Goal: Task Accomplishment & Management: Complete application form

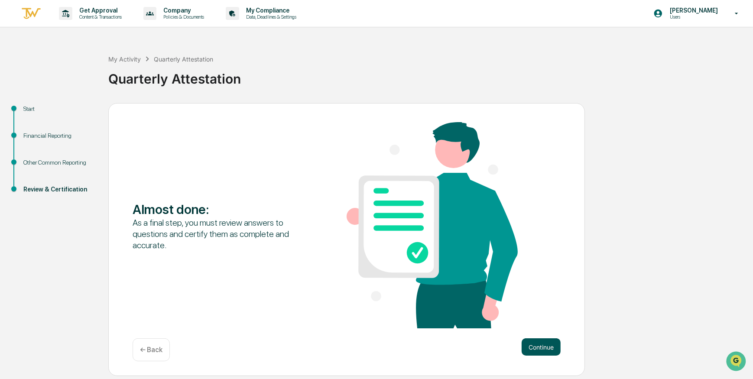
click at [530, 345] on button "Continue" at bounding box center [540, 346] width 39 height 17
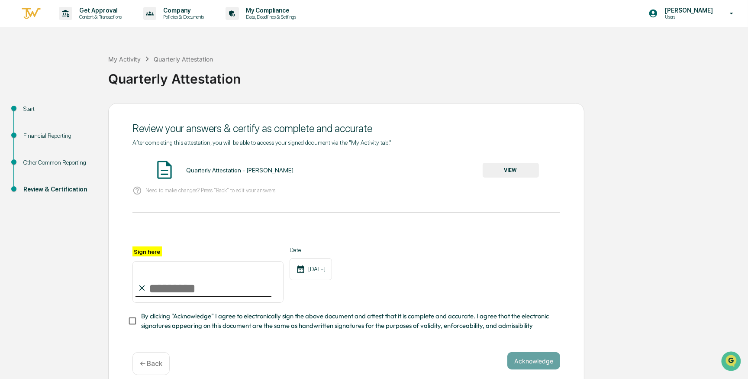
click at [43, 136] on div "Financial Reporting" at bounding box center [58, 135] width 71 height 9
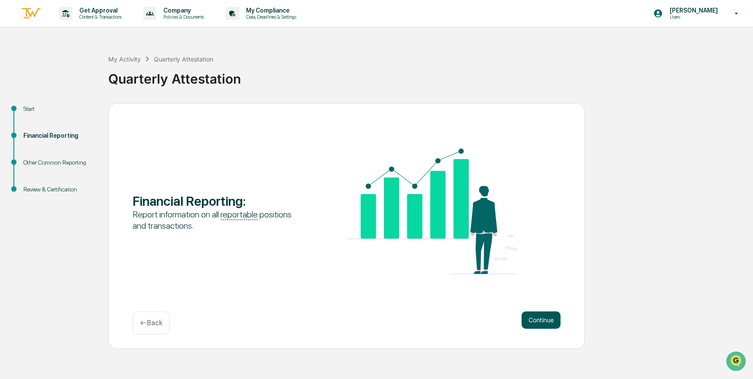
click at [534, 315] on button "Continue" at bounding box center [540, 319] width 39 height 17
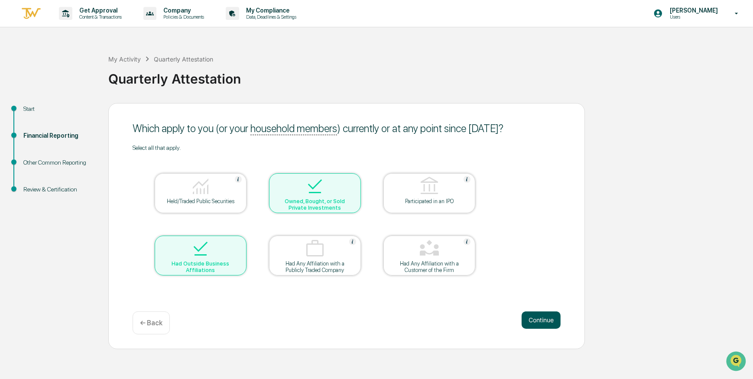
click at [534, 320] on button "Continue" at bounding box center [540, 319] width 39 height 17
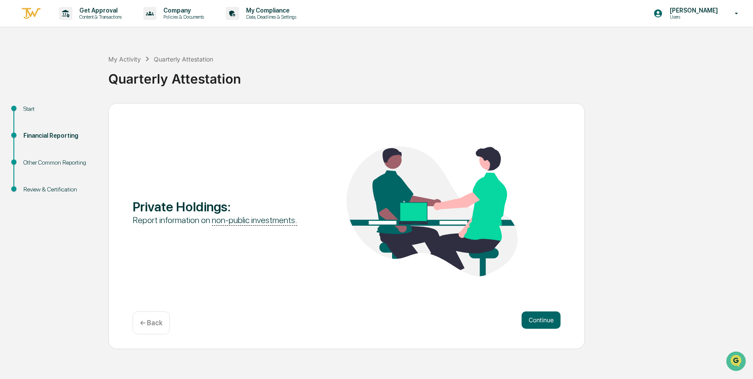
click at [534, 320] on button "Continue" at bounding box center [540, 319] width 39 height 17
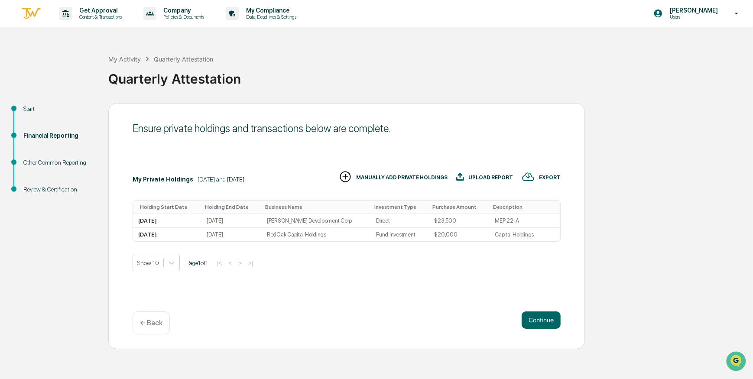
click at [534, 320] on button "Continue" at bounding box center [540, 319] width 39 height 17
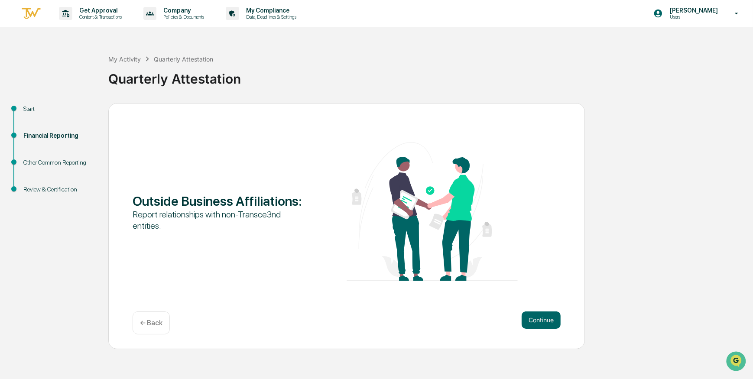
click at [534, 320] on button "Continue" at bounding box center [540, 319] width 39 height 17
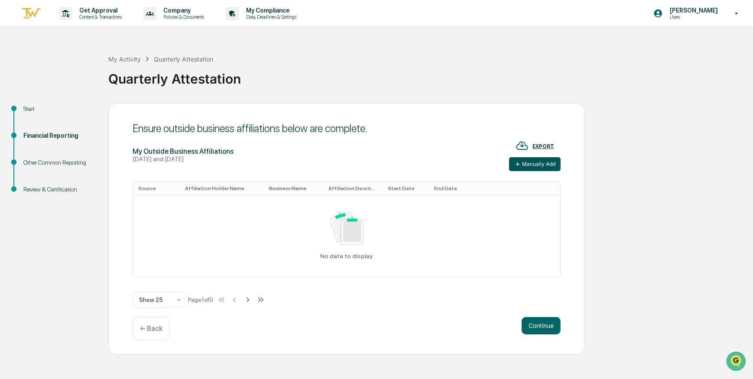
click at [530, 162] on button "Manually Add" at bounding box center [535, 164] width 52 height 14
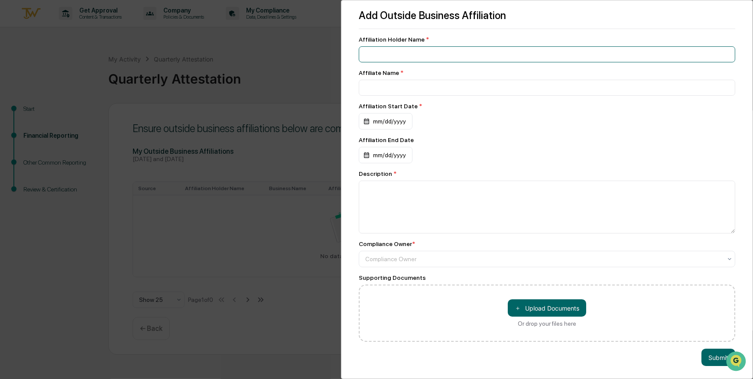
click at [401, 52] on input at bounding box center [547, 54] width 376 height 16
type input "*********"
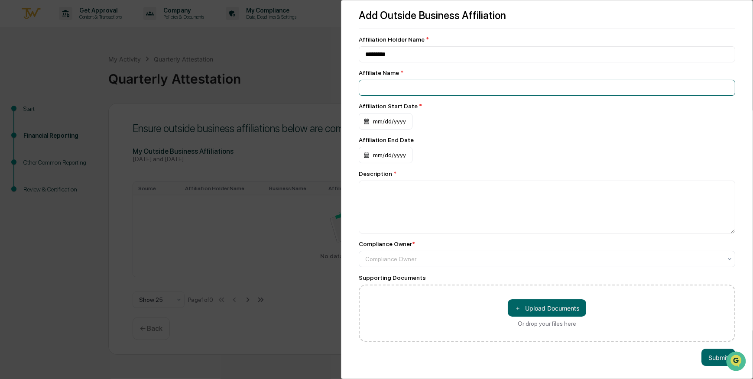
click at [401, 87] on input at bounding box center [547, 88] width 376 height 16
type input "*********"
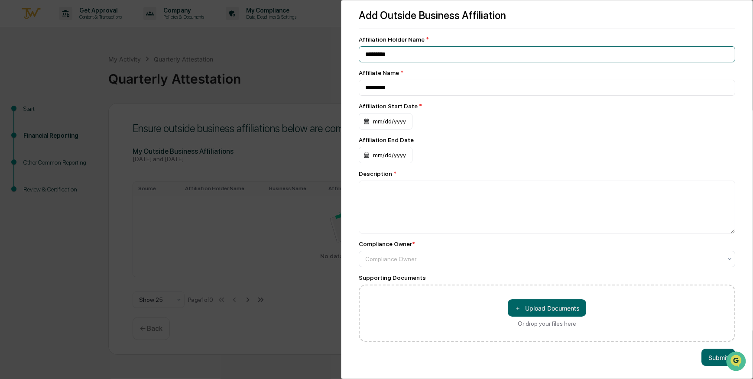
drag, startPoint x: 405, startPoint y: 52, endPoint x: 346, endPoint y: 48, distance: 59.5
click at [346, 48] on div "Add Outside Business Affiliation Affiliation Holder Name * ********* Affiliate …" at bounding box center [547, 189] width 412 height 379
type input "**********"
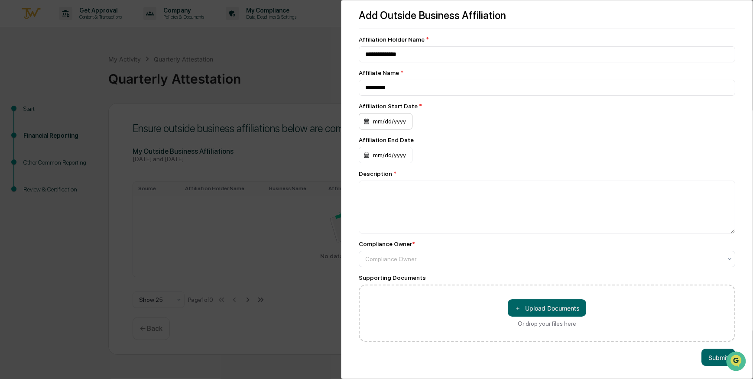
click at [365, 123] on div "mm/dd/yyyy" at bounding box center [386, 121] width 54 height 16
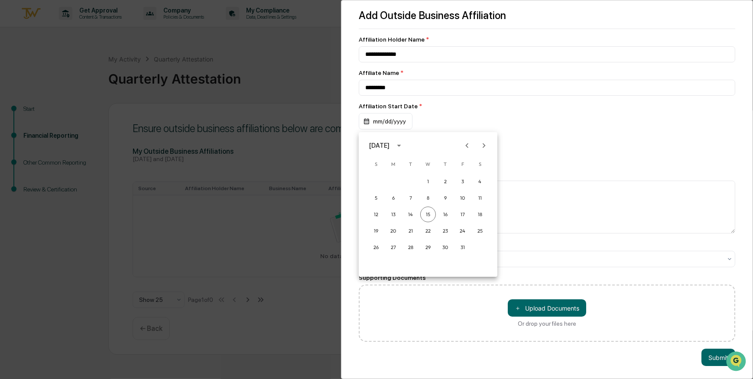
click at [469, 144] on icon "Previous month" at bounding box center [467, 146] width 10 height 10
click at [401, 145] on icon "calendar view is open, switch to year view" at bounding box center [399, 146] width 4 height 2
click at [467, 195] on button "2022" at bounding box center [472, 196] width 31 height 16
click at [474, 189] on button "Jun" at bounding box center [472, 189] width 31 height 16
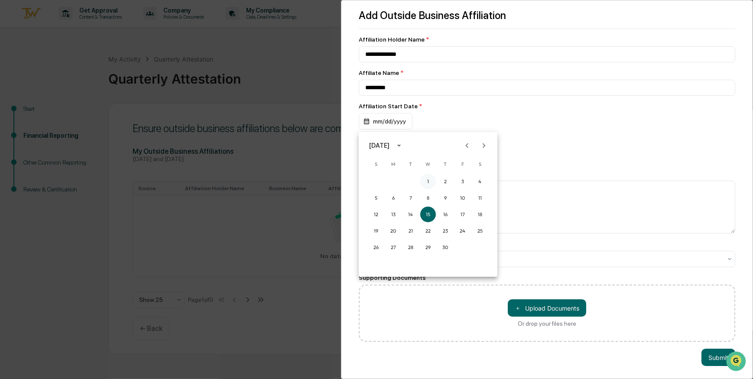
click at [429, 181] on button "1" at bounding box center [428, 182] width 16 height 16
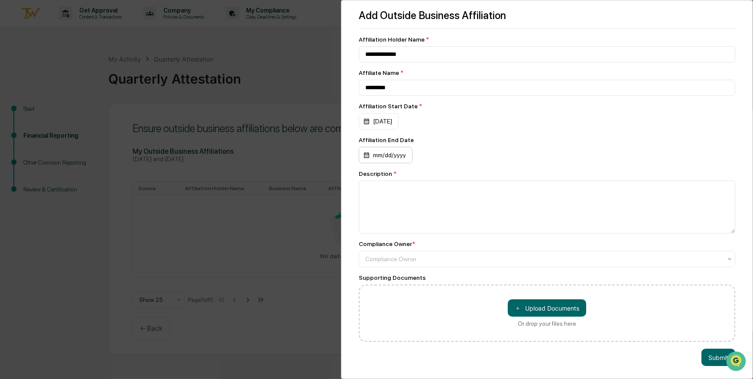
click at [366, 157] on div "mm/dd/yyyy" at bounding box center [386, 155] width 54 height 16
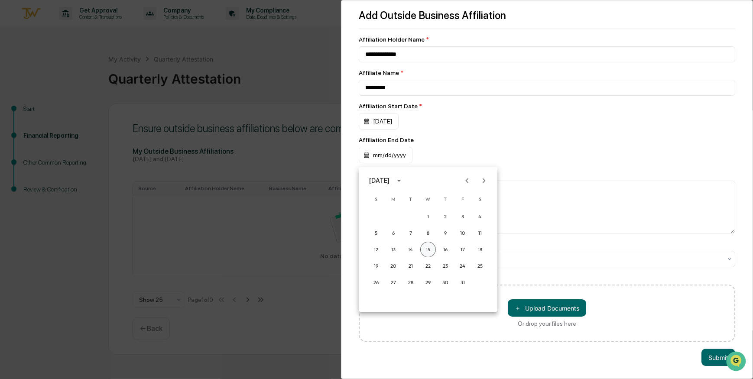
click at [427, 246] on button "15" at bounding box center [428, 250] width 16 height 16
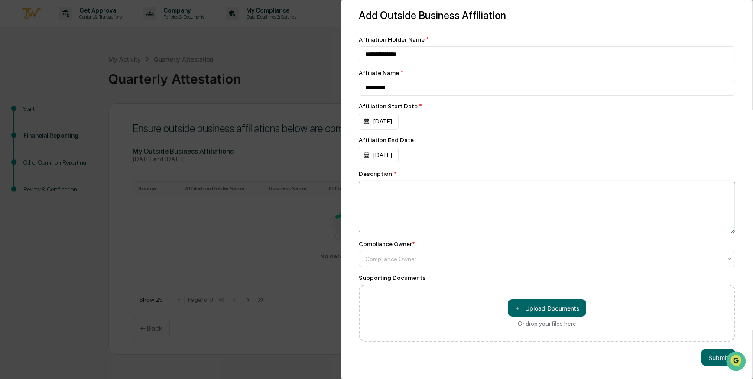
click at [394, 196] on textarea at bounding box center [547, 207] width 376 height 53
type textarea "*"
type textarea "**********"
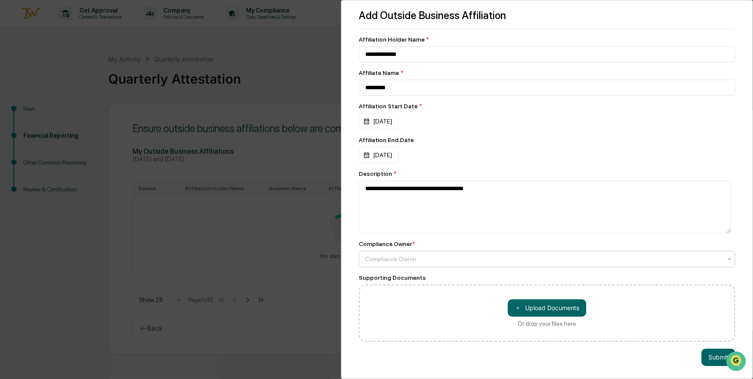
click at [408, 262] on div at bounding box center [543, 259] width 356 height 9
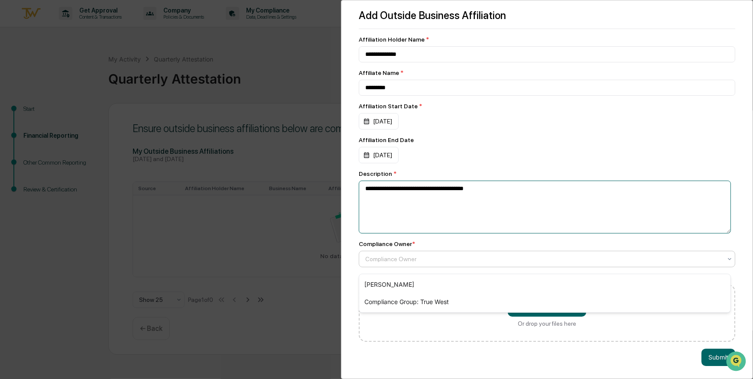
click at [450, 220] on textarea "**********" at bounding box center [545, 207] width 372 height 53
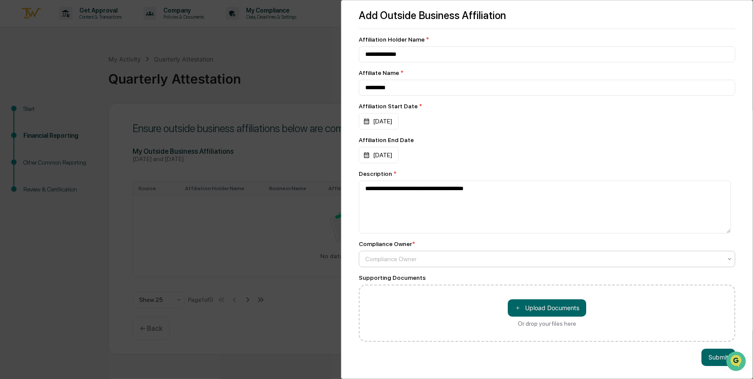
click at [387, 263] on div at bounding box center [543, 259] width 356 height 9
type input "**********"
click at [705, 353] on button "Submit" at bounding box center [718, 356] width 34 height 17
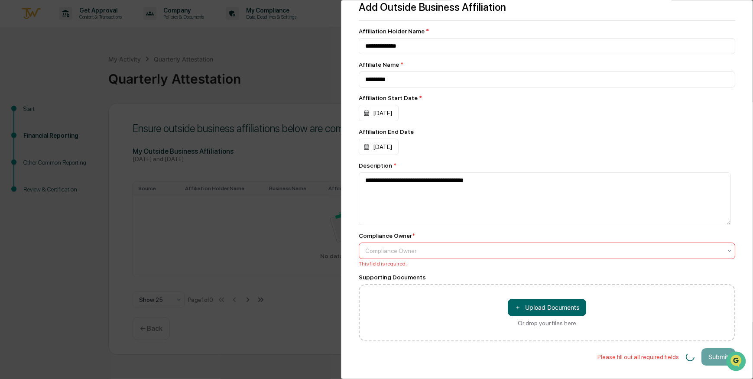
click at [408, 251] on div at bounding box center [543, 250] width 356 height 9
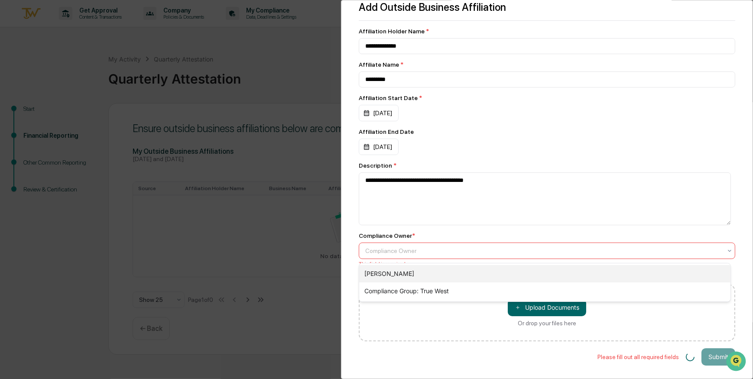
click at [392, 273] on div "[PERSON_NAME]" at bounding box center [544, 273] width 371 height 17
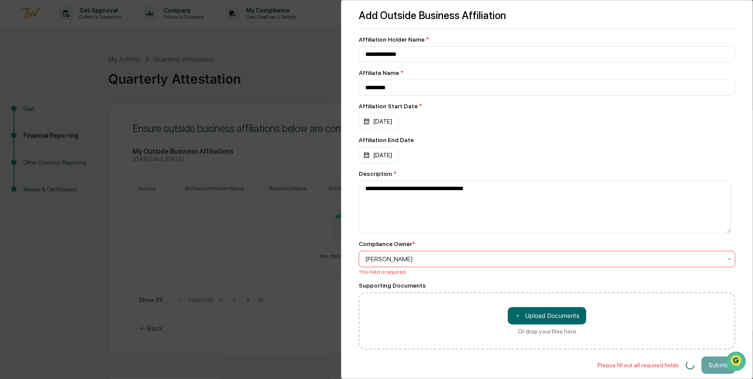
scroll to position [18, 0]
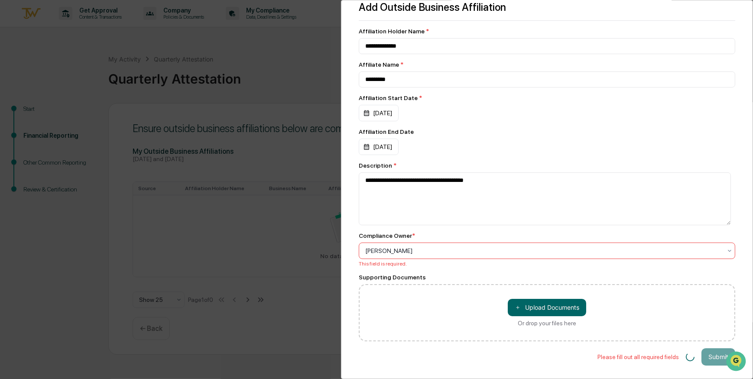
click at [423, 246] on div at bounding box center [543, 250] width 356 height 9
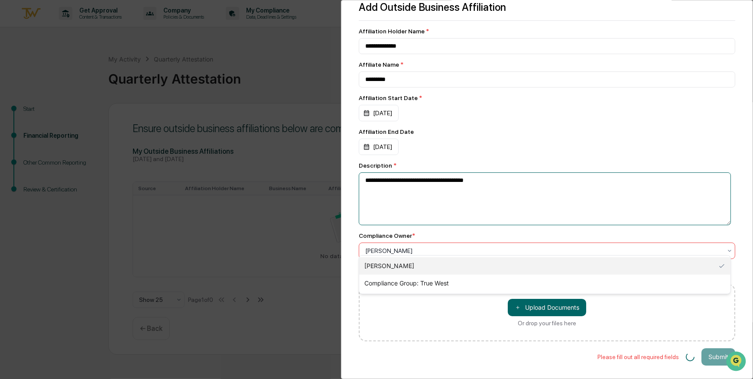
click at [444, 219] on textarea "**********" at bounding box center [545, 198] width 372 height 53
click at [430, 213] on textarea "**********" at bounding box center [545, 198] width 372 height 53
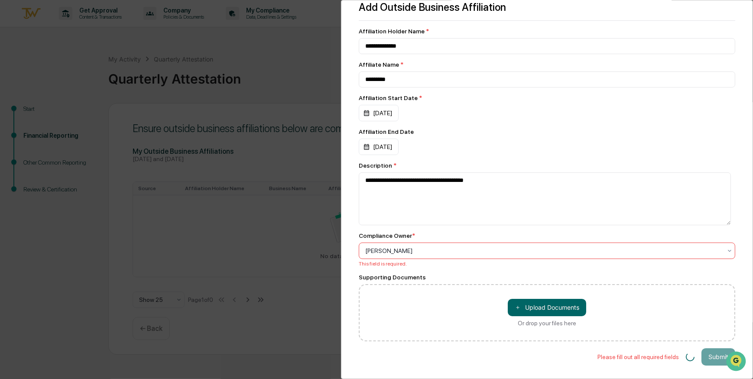
click at [728, 250] on icon at bounding box center [729, 251] width 3 height 2
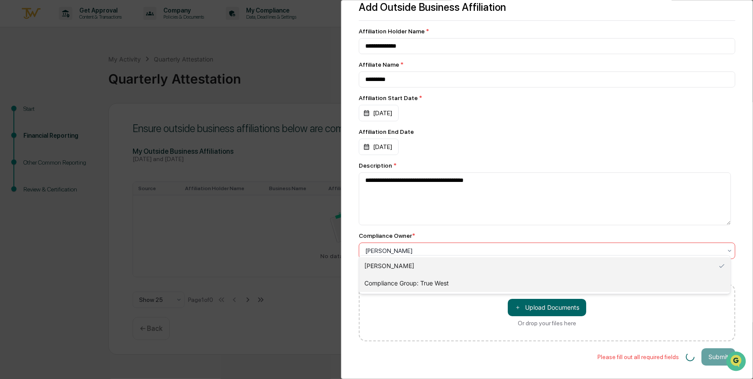
click at [430, 282] on div "Compliance Group: True West" at bounding box center [544, 283] width 371 height 17
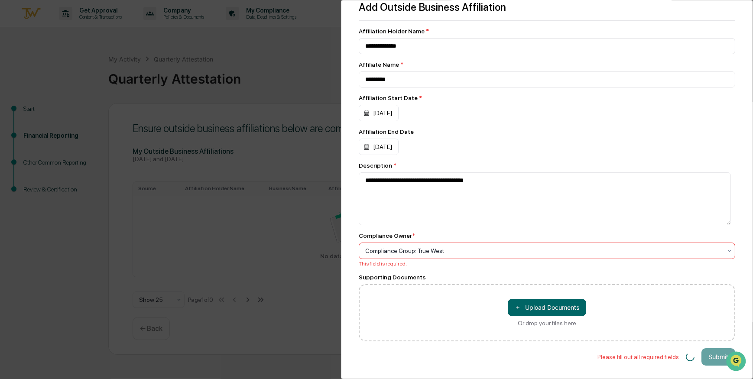
click at [726, 247] on icon at bounding box center [729, 250] width 7 height 7
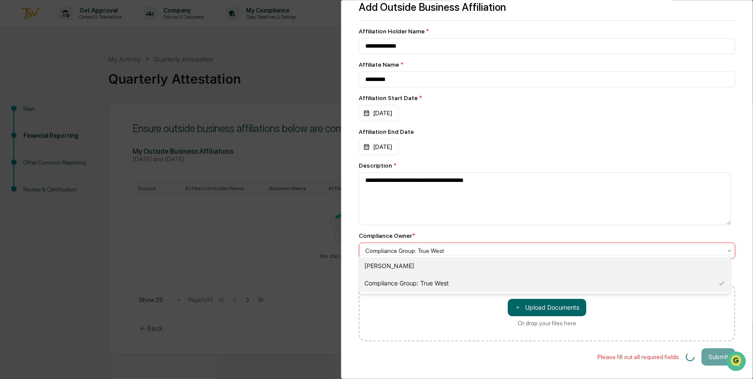
click at [394, 265] on div "[PERSON_NAME]" at bounding box center [544, 265] width 371 height 17
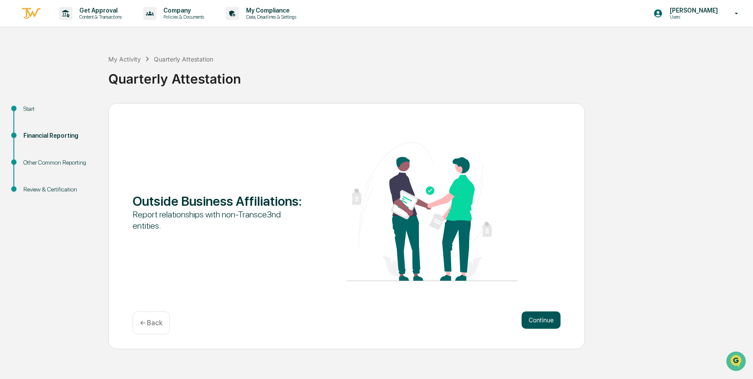
click at [544, 321] on button "Continue" at bounding box center [540, 319] width 39 height 17
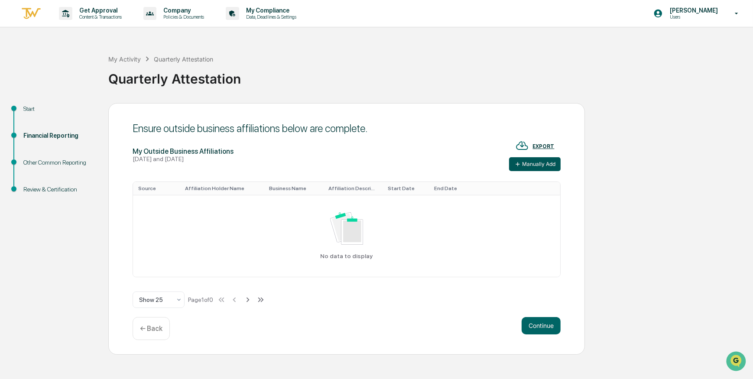
click at [531, 163] on button "Manually Add" at bounding box center [535, 164] width 52 height 14
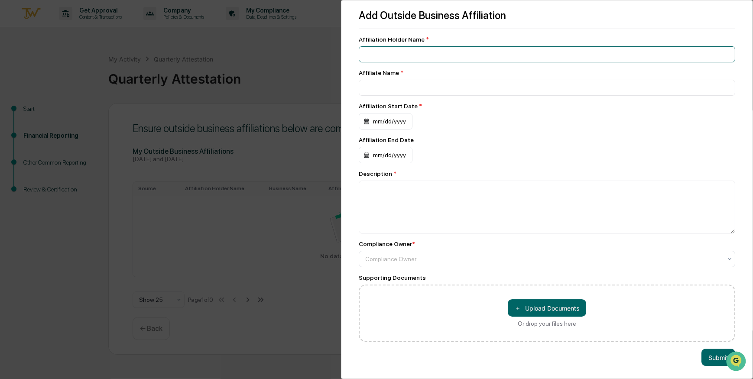
click at [434, 53] on input at bounding box center [547, 54] width 376 height 16
type input "**********"
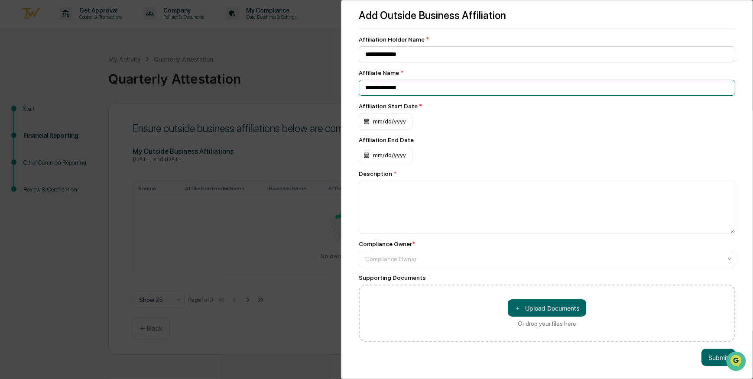
type input "**********"
click at [367, 123] on div "mm/dd/yyyy" at bounding box center [386, 121] width 54 height 16
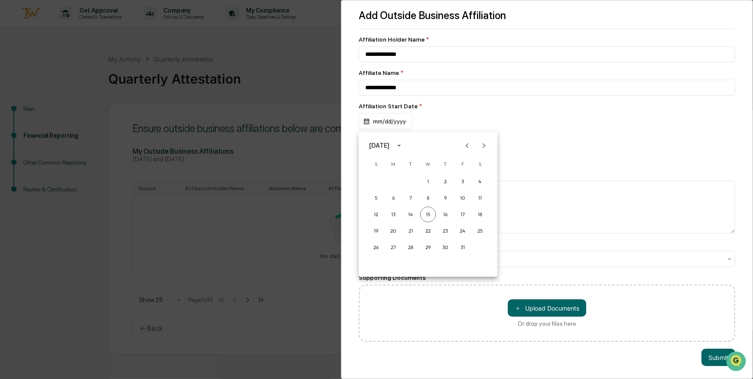
click at [404, 146] on icon "calendar view is open, switch to year view" at bounding box center [399, 146] width 10 height 10
click at [471, 194] on button "2022" at bounding box center [472, 196] width 31 height 16
click at [474, 189] on button "Jun" at bounding box center [472, 189] width 31 height 16
click at [428, 181] on button "1" at bounding box center [428, 182] width 16 height 16
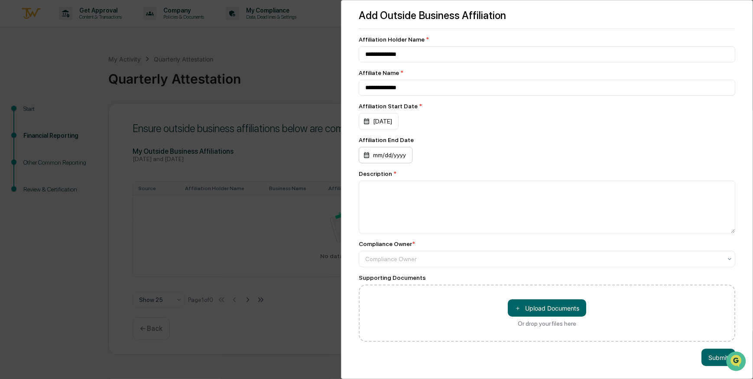
click at [375, 156] on div "mm/dd/yyyy" at bounding box center [386, 155] width 54 height 16
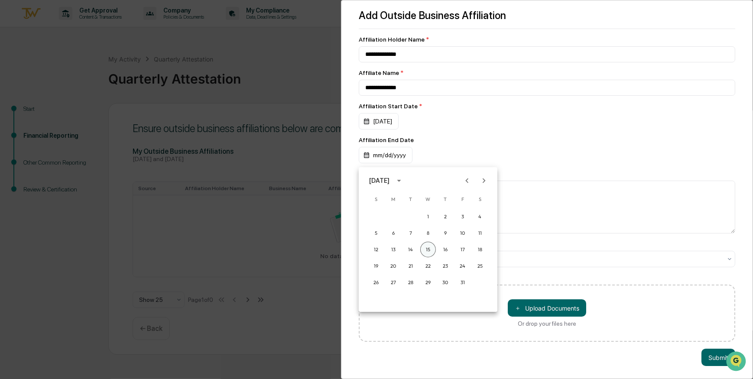
click at [430, 246] on button "15" at bounding box center [428, 250] width 16 height 16
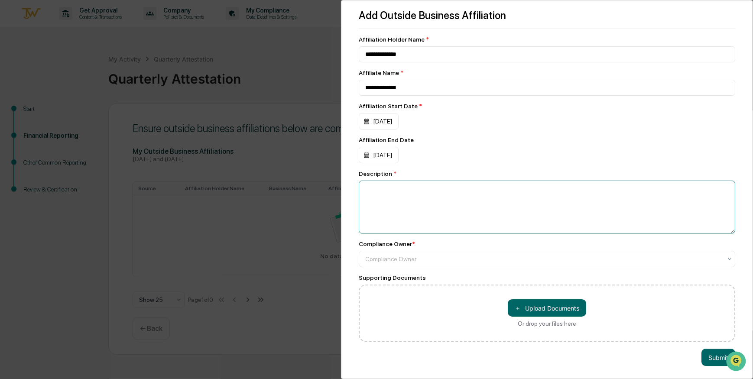
click at [423, 201] on textarea at bounding box center [547, 207] width 376 height 53
type textarea "**********"
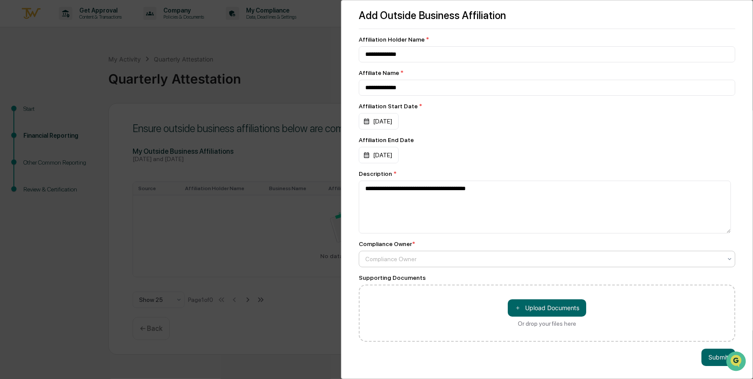
click at [687, 263] on div at bounding box center [543, 259] width 356 height 9
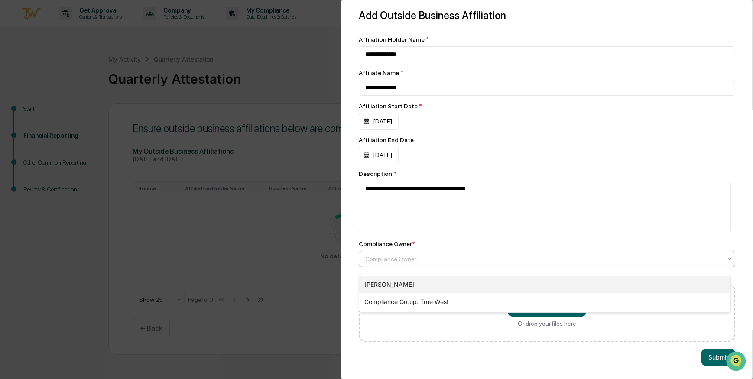
click at [408, 286] on div "[PERSON_NAME]" at bounding box center [544, 284] width 371 height 17
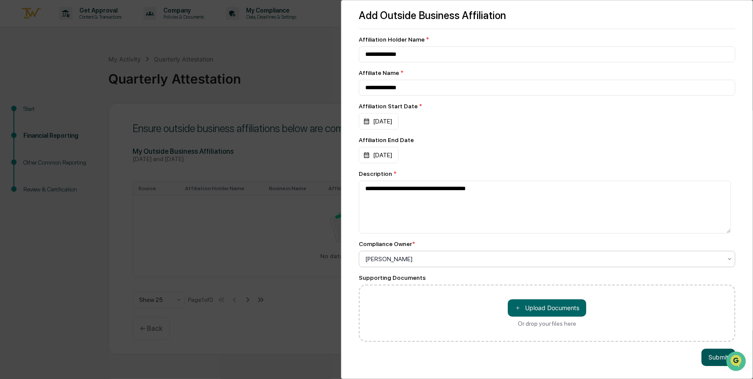
click at [709, 363] on button "Submit" at bounding box center [718, 357] width 34 height 17
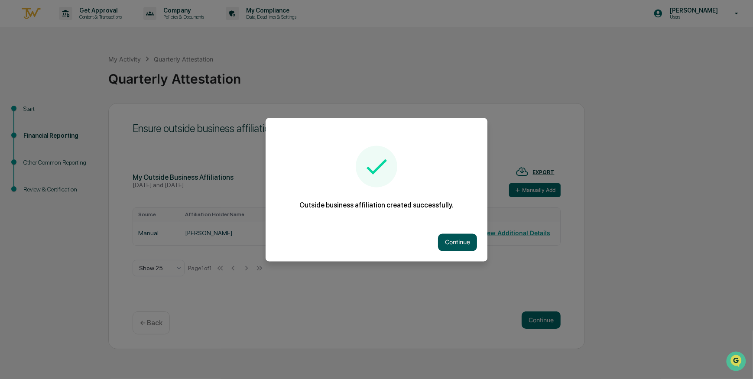
click at [448, 239] on button "Continue" at bounding box center [457, 241] width 39 height 17
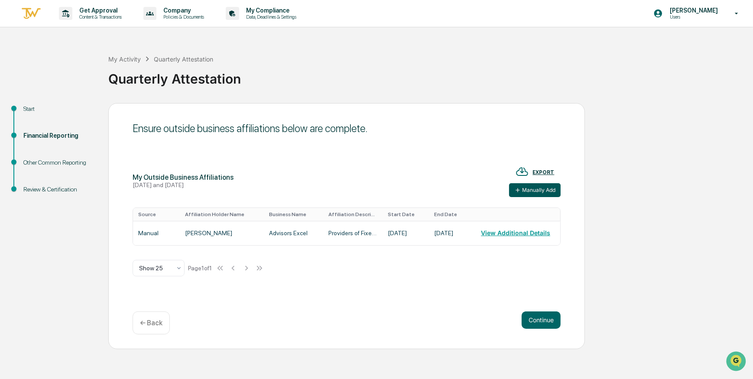
click at [541, 186] on button "Manually Add" at bounding box center [535, 190] width 52 height 14
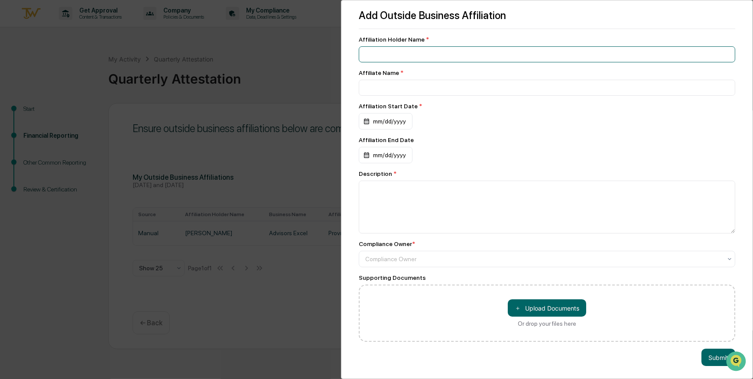
click at [442, 57] on input at bounding box center [547, 54] width 376 height 16
type input "**********"
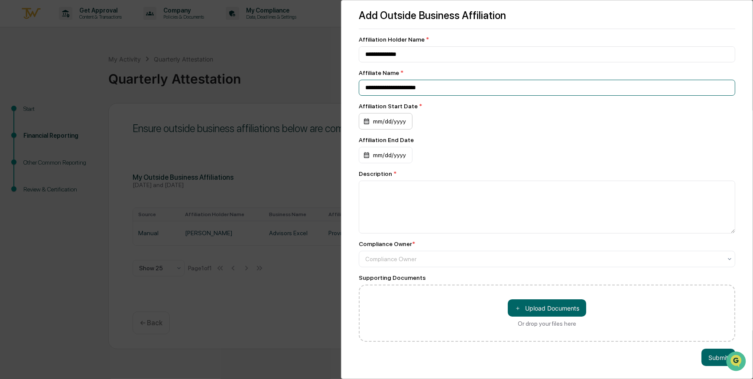
type input "**********"
click at [365, 120] on div "mm/dd/yyyy" at bounding box center [386, 121] width 54 height 16
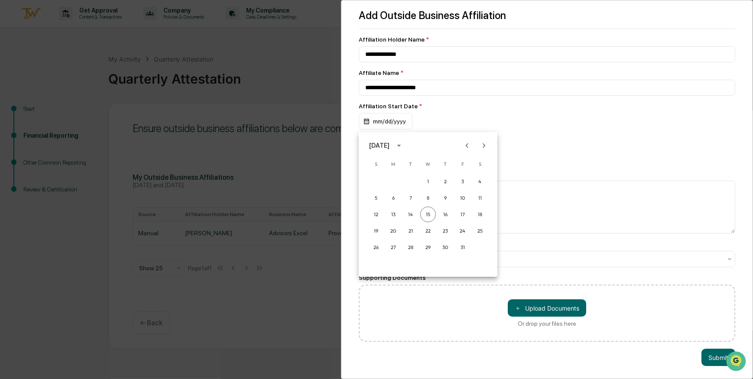
click at [404, 144] on icon "calendar view is open, switch to year view" at bounding box center [399, 146] width 10 height 10
click at [425, 215] on button "2024" at bounding box center [427, 217] width 31 height 16
click at [427, 186] on button "May" at bounding box center [427, 189] width 31 height 16
click at [429, 180] on button "1" at bounding box center [428, 182] width 16 height 16
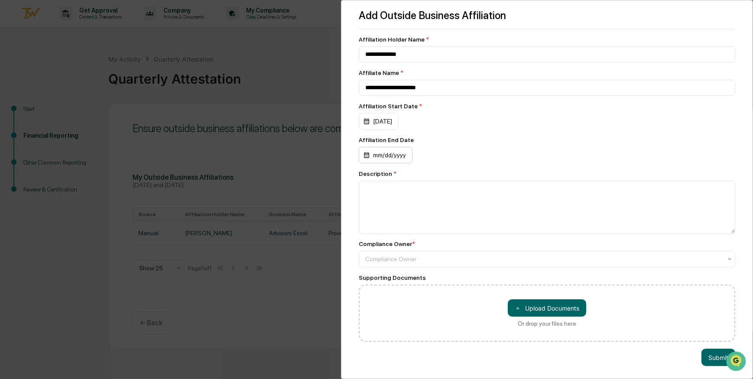
click at [390, 155] on div "mm/dd/yyyy" at bounding box center [386, 155] width 54 height 16
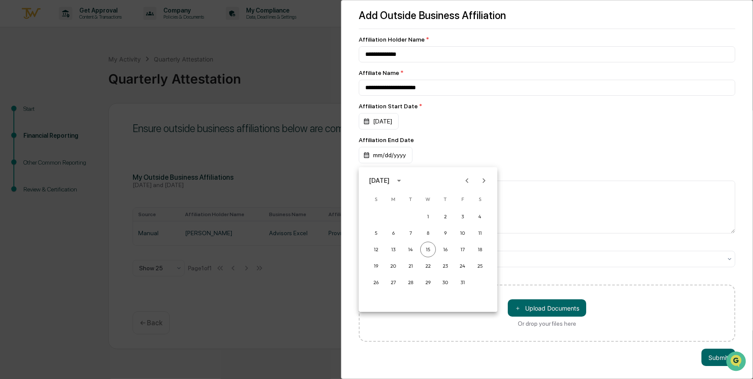
click at [540, 149] on div at bounding box center [376, 189] width 753 height 379
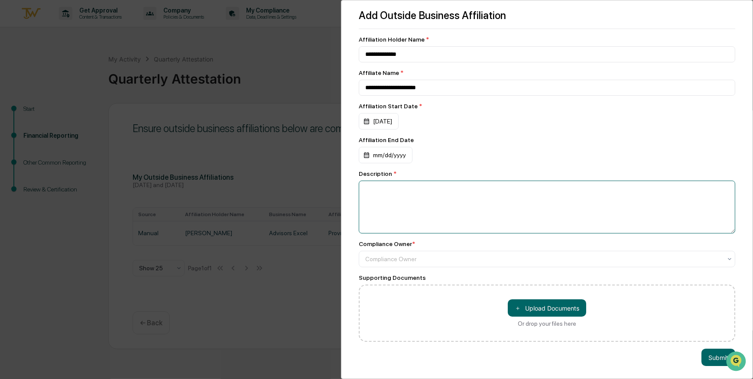
click at [416, 194] on textarea at bounding box center [547, 207] width 376 height 53
type textarea "*"
type textarea "**********"
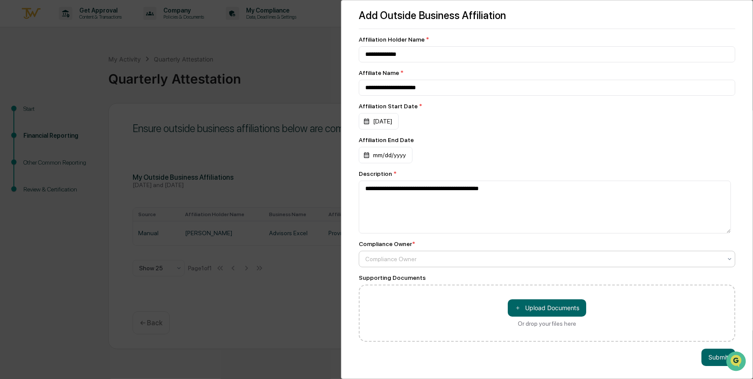
click at [403, 263] on div at bounding box center [543, 259] width 356 height 9
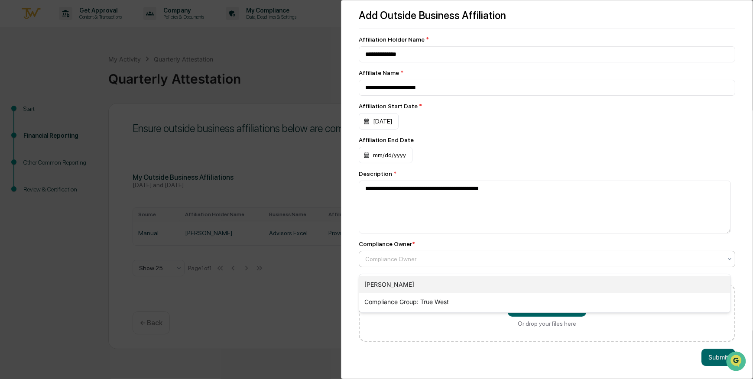
click at [397, 281] on div "[PERSON_NAME]" at bounding box center [544, 284] width 371 height 17
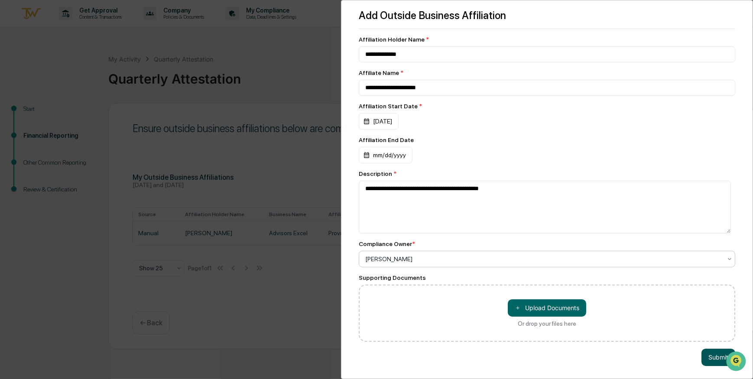
click at [707, 359] on button "Submit" at bounding box center [718, 357] width 34 height 17
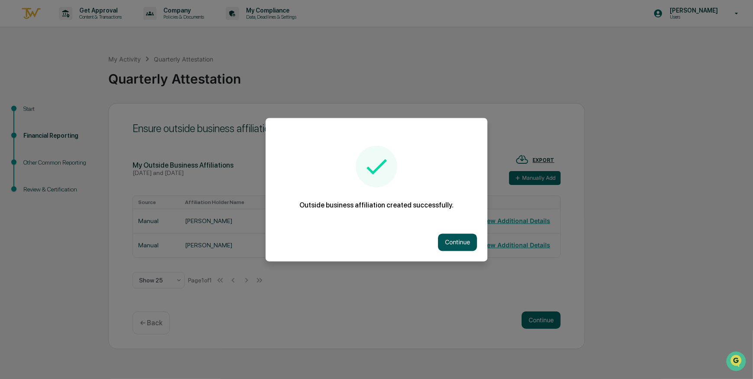
click at [444, 234] on button "Continue" at bounding box center [457, 241] width 39 height 17
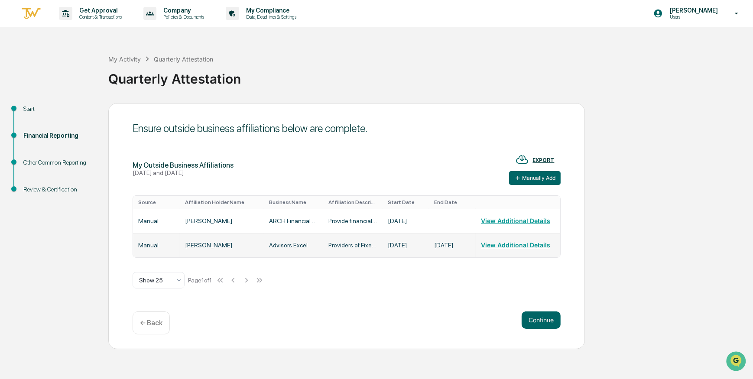
click at [155, 241] on td "Manual" at bounding box center [156, 245] width 47 height 24
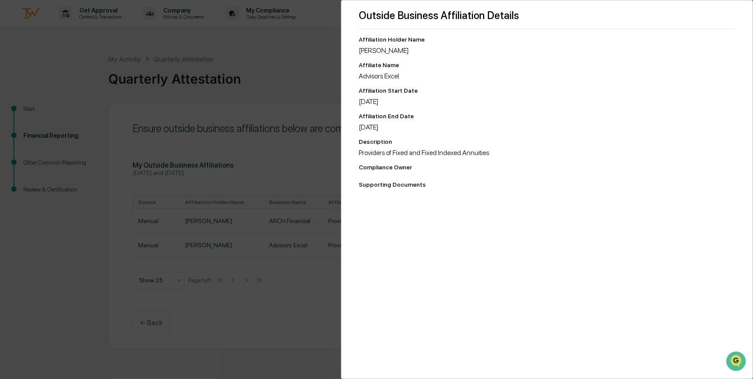
click at [271, 219] on div "Outside Business Affiliation Details Affiliation Holder Name [PERSON_NAME] Affi…" at bounding box center [376, 189] width 753 height 379
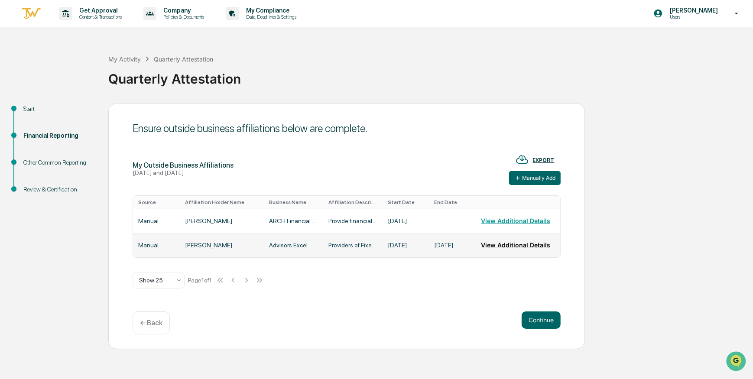
click at [503, 242] on button "View Additional Details" at bounding box center [515, 244] width 69 height 17
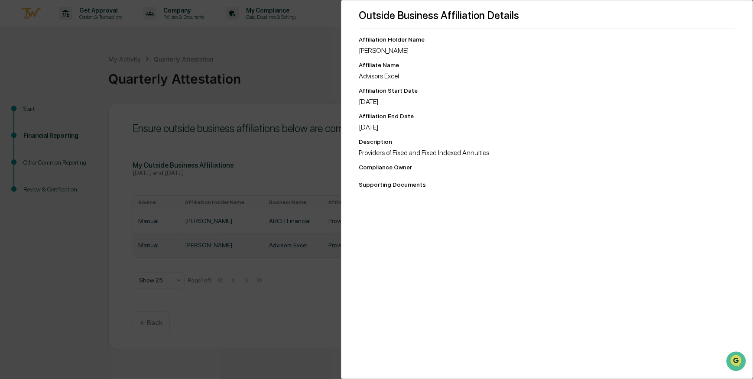
click at [271, 298] on div "Outside Business Affiliation Details Affiliation Holder Name [PERSON_NAME] Affi…" at bounding box center [376, 189] width 753 height 379
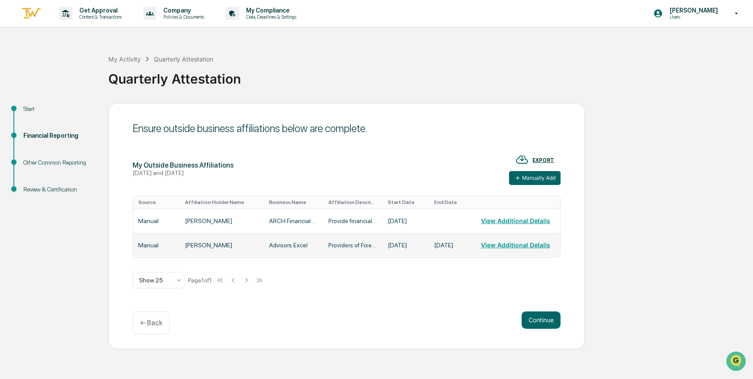
click at [158, 245] on td "Manual" at bounding box center [156, 245] width 47 height 24
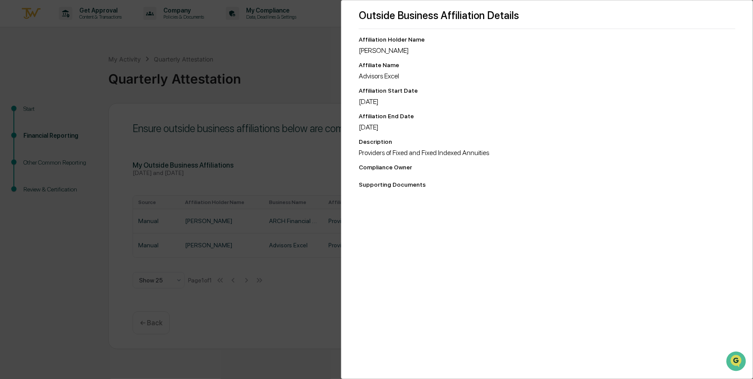
click at [259, 296] on div "Outside Business Affiliation Details Affiliation Holder Name [PERSON_NAME] Affi…" at bounding box center [376, 189] width 753 height 379
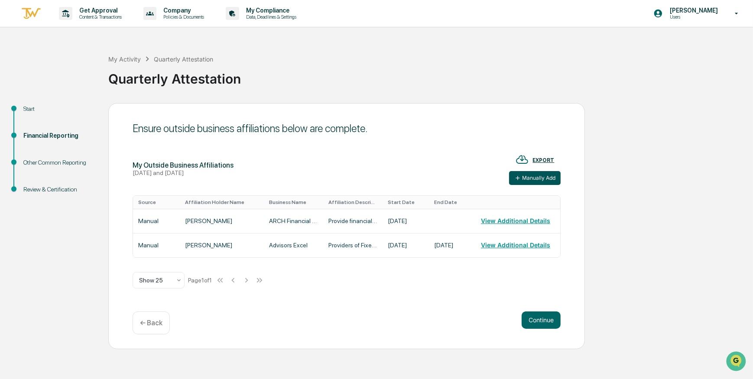
click at [543, 176] on button "Manually Add" at bounding box center [535, 178] width 52 height 14
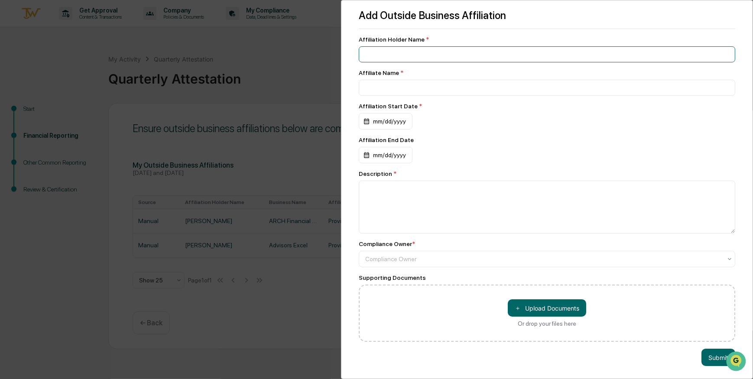
click at [462, 51] on input at bounding box center [547, 54] width 376 height 16
type input "**********"
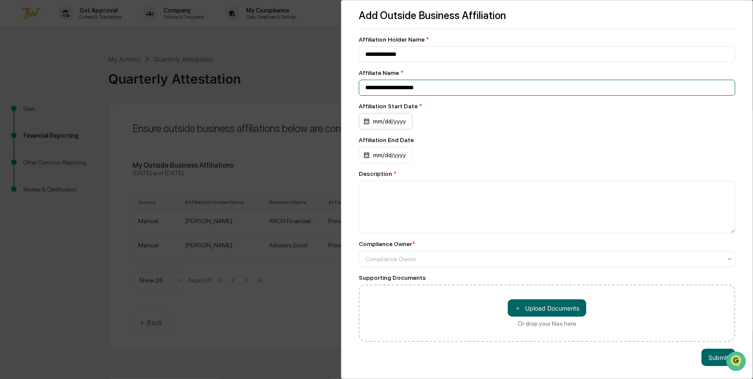
type input "**********"
click at [365, 122] on div "mm/dd/yyyy" at bounding box center [386, 121] width 54 height 16
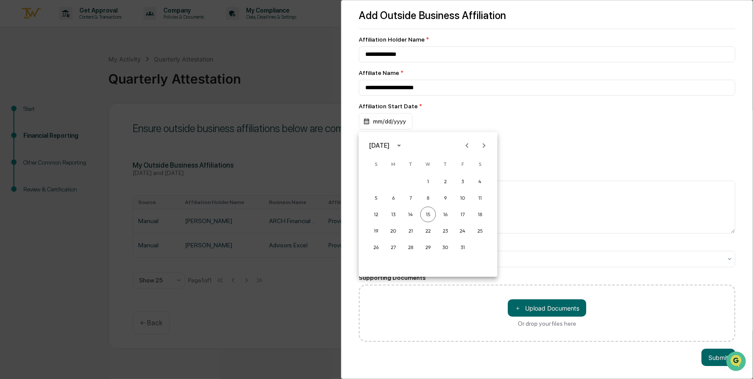
click at [404, 144] on icon "calendar view is open, switch to year view" at bounding box center [399, 146] width 10 height 10
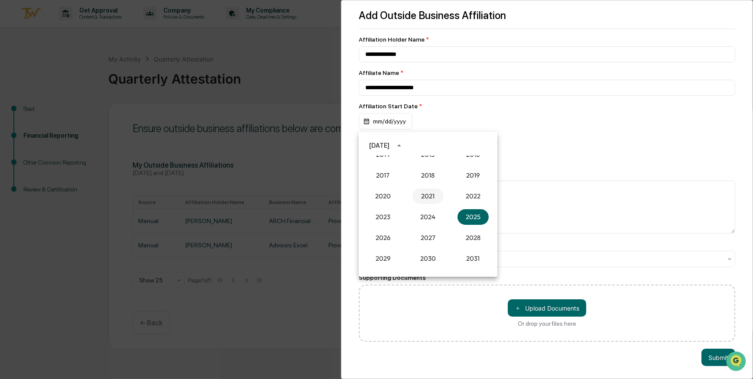
click at [425, 196] on button "2021" at bounding box center [427, 196] width 31 height 16
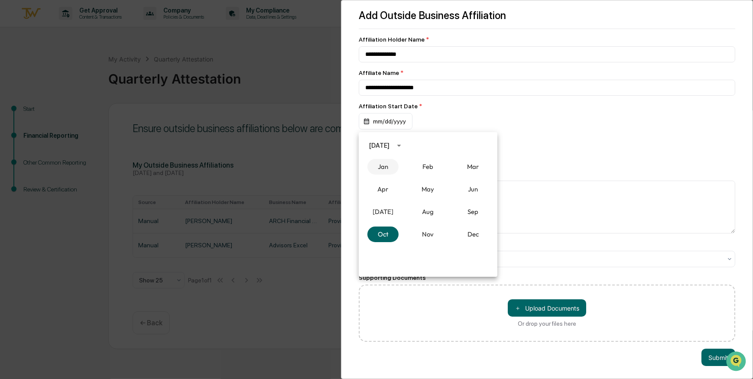
click at [378, 166] on button "Jan" at bounding box center [382, 167] width 31 height 16
click at [461, 181] on button "1" at bounding box center [463, 182] width 16 height 16
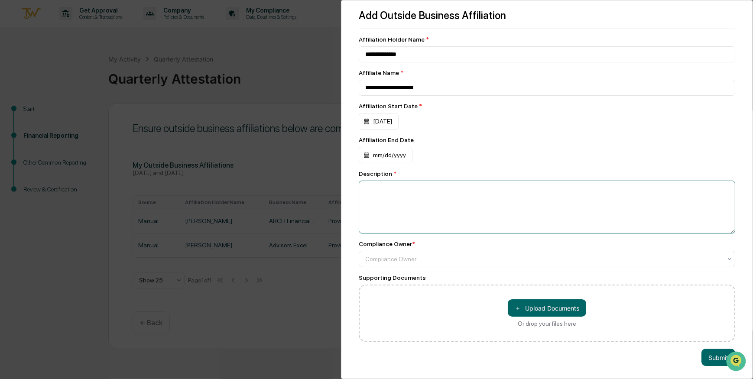
click at [433, 196] on textarea at bounding box center [547, 207] width 376 height 53
type textarea "**********"
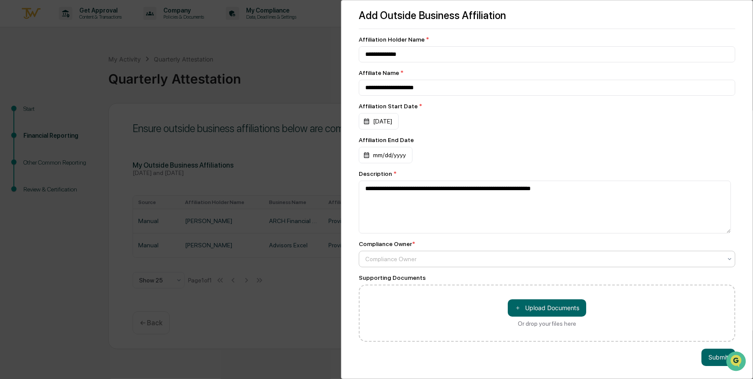
click at [453, 263] on div at bounding box center [543, 259] width 356 height 9
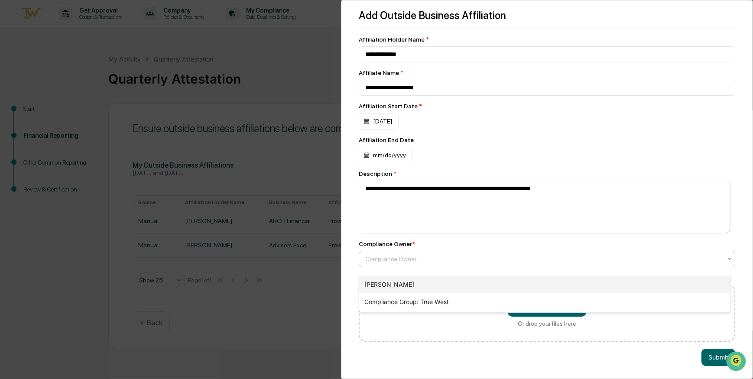
click at [420, 280] on div "[PERSON_NAME]" at bounding box center [544, 284] width 371 height 17
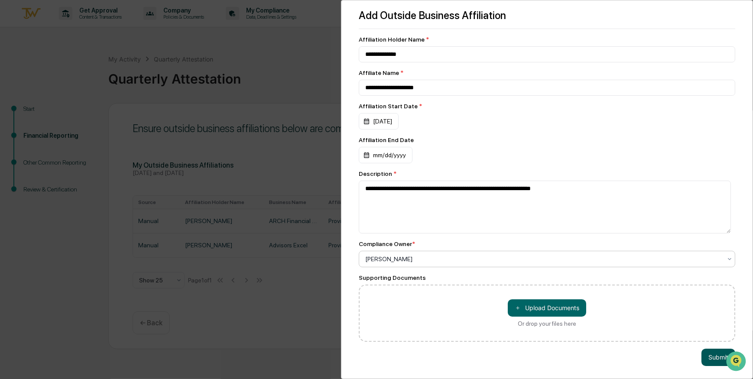
click at [712, 362] on button "Submit" at bounding box center [718, 357] width 34 height 17
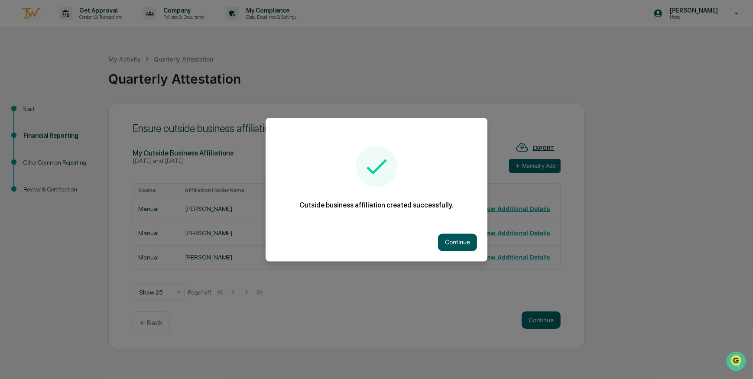
click at [453, 243] on button "Continue" at bounding box center [457, 241] width 39 height 17
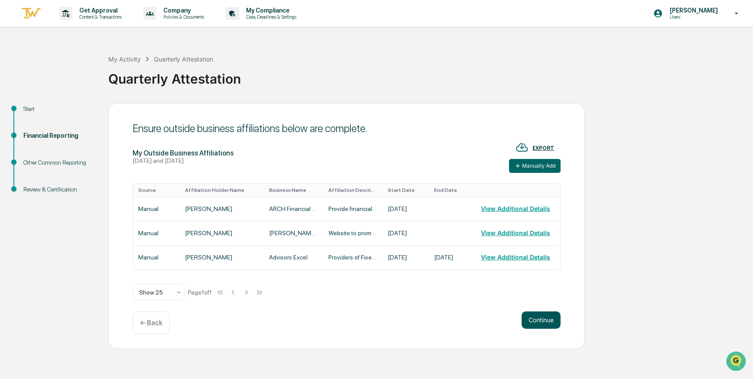
click at [546, 323] on button "Continue" at bounding box center [540, 319] width 39 height 17
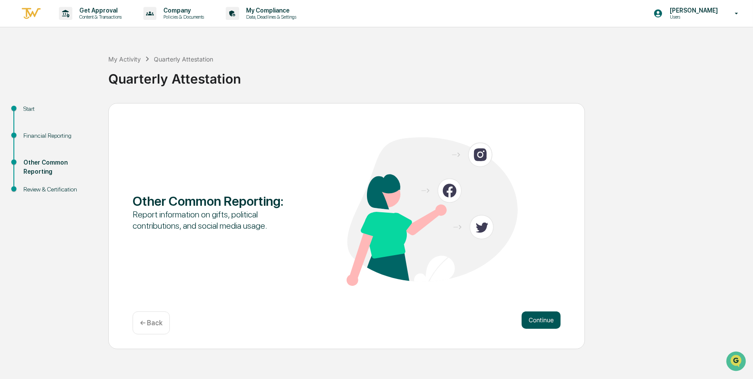
click at [540, 319] on button "Continue" at bounding box center [540, 319] width 39 height 17
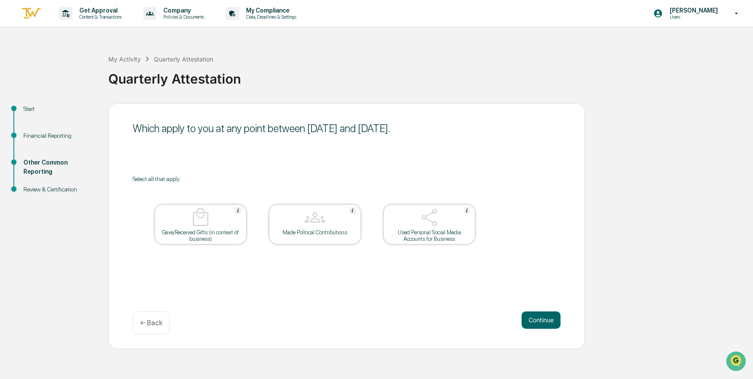
click at [193, 223] on img at bounding box center [200, 217] width 21 height 21
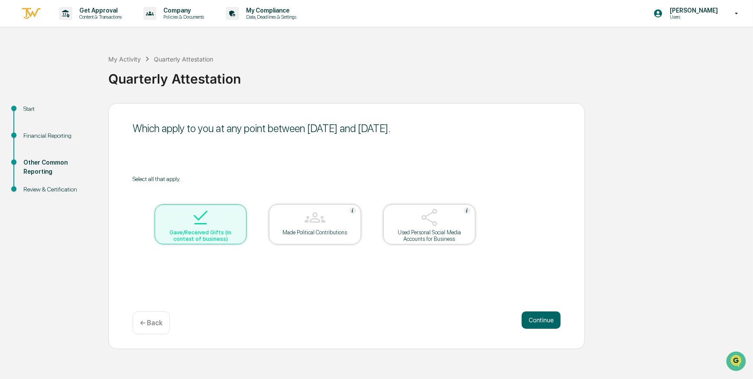
click at [437, 226] on img at bounding box center [429, 217] width 21 height 21
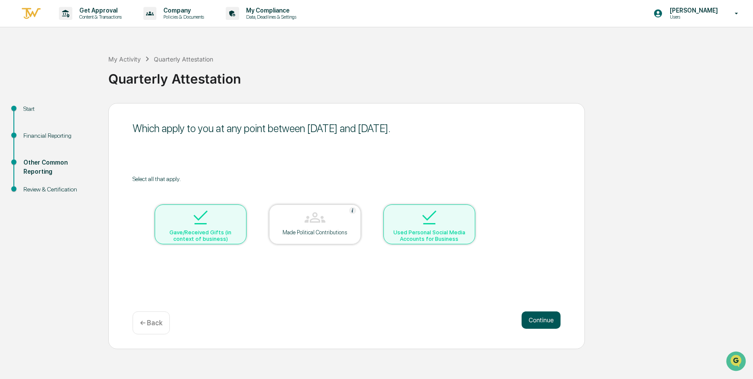
click at [535, 318] on button "Continue" at bounding box center [540, 319] width 39 height 17
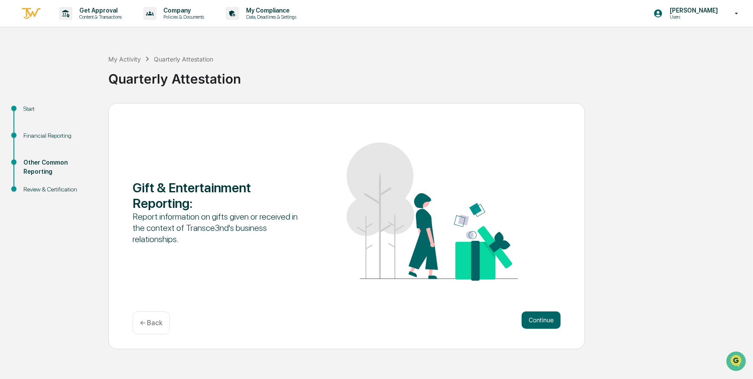
click at [153, 323] on p "← Back" at bounding box center [151, 323] width 23 height 8
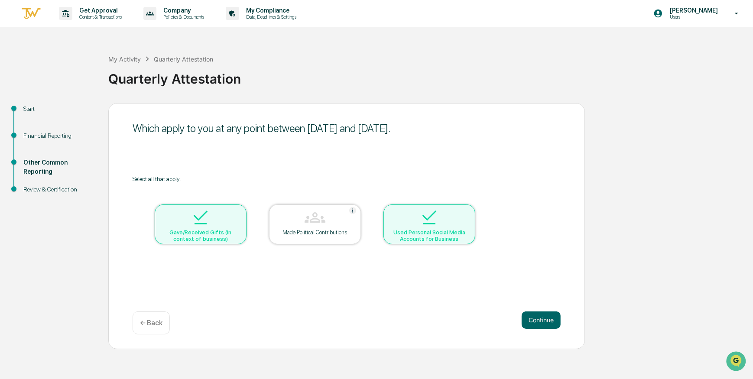
click at [427, 220] on img at bounding box center [429, 217] width 21 height 21
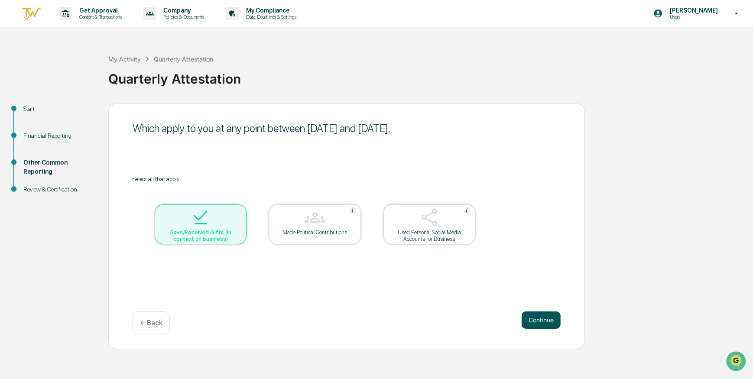
click at [540, 317] on button "Continue" at bounding box center [540, 319] width 39 height 17
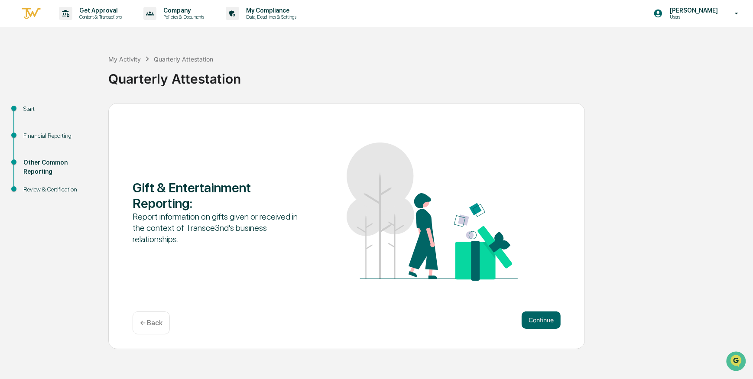
click at [540, 317] on button "Continue" at bounding box center [540, 319] width 39 height 17
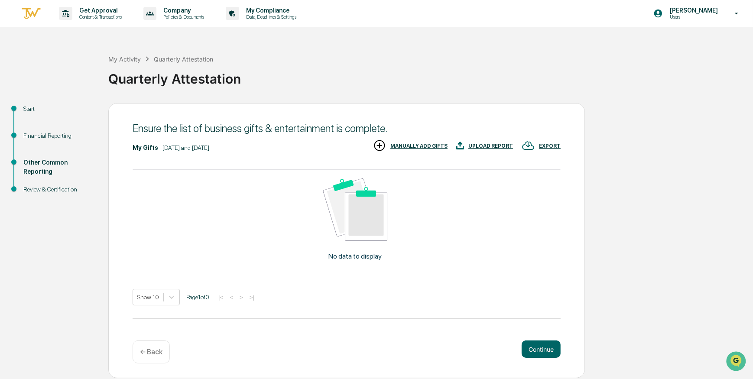
click at [432, 145] on div "MANUALLY ADD GIFTS" at bounding box center [418, 146] width 57 height 6
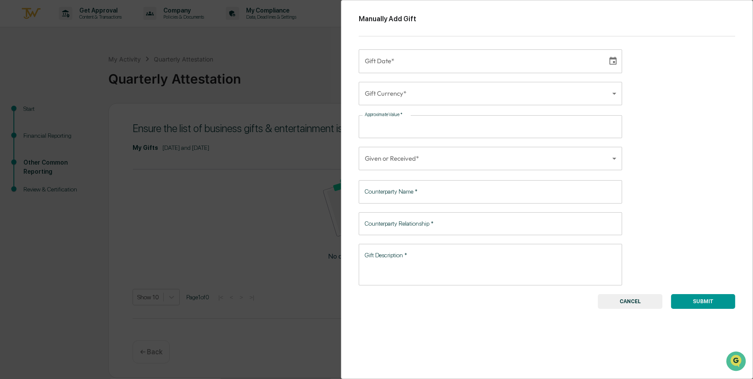
type input "**********"
click at [436, 66] on input "**********" at bounding box center [480, 60] width 243 height 23
click at [609, 61] on icon "Choose date" at bounding box center [613, 61] width 10 height 10
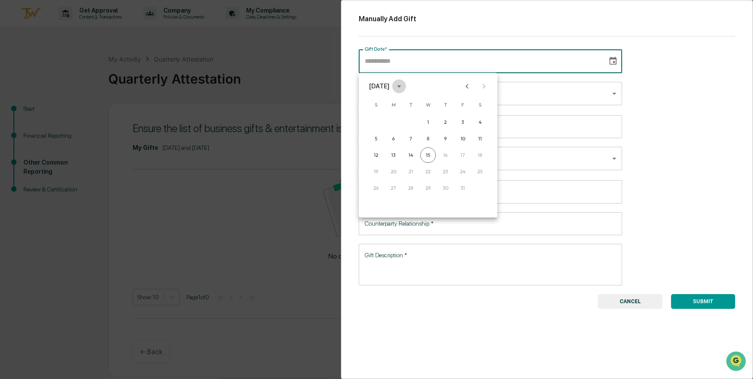
click at [404, 86] on icon "calendar view is open, switch to year view" at bounding box center [399, 86] width 10 height 10
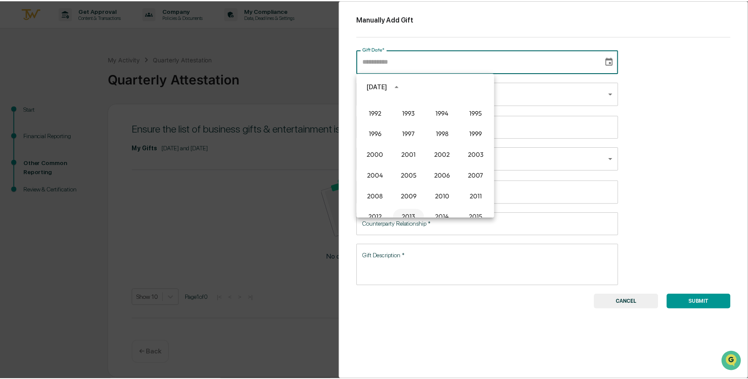
scroll to position [593, 0]
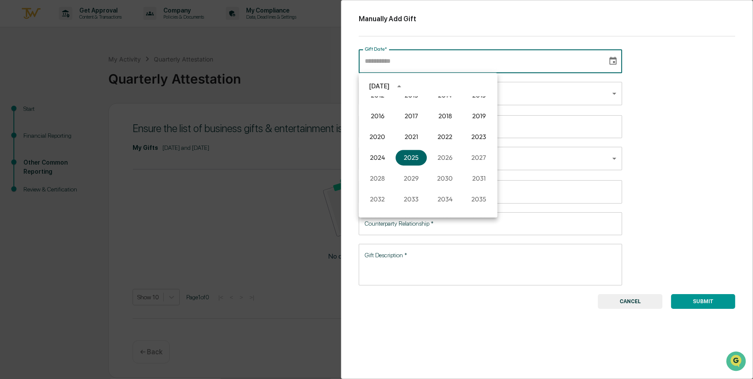
click at [378, 87] on div "[DATE]" at bounding box center [379, 86] width 20 height 10
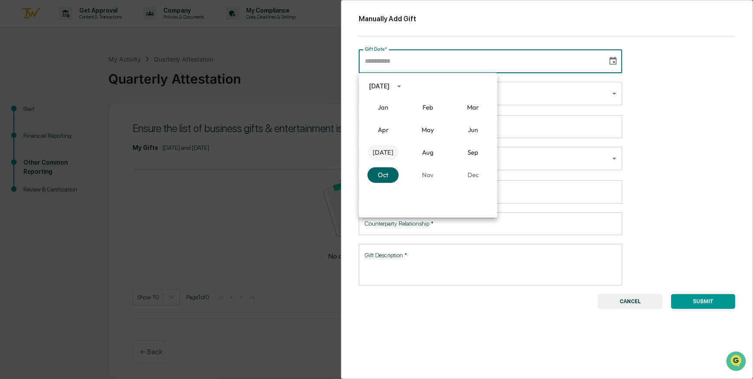
click at [380, 150] on button "[DATE]" at bounding box center [382, 153] width 31 height 16
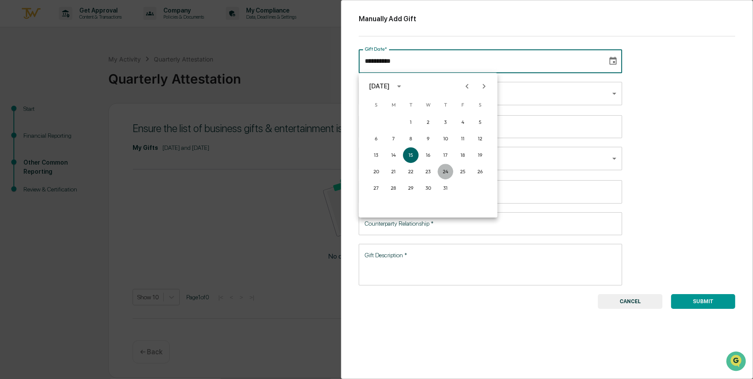
click at [446, 170] on button "24" at bounding box center [445, 172] width 16 height 16
type input "**********"
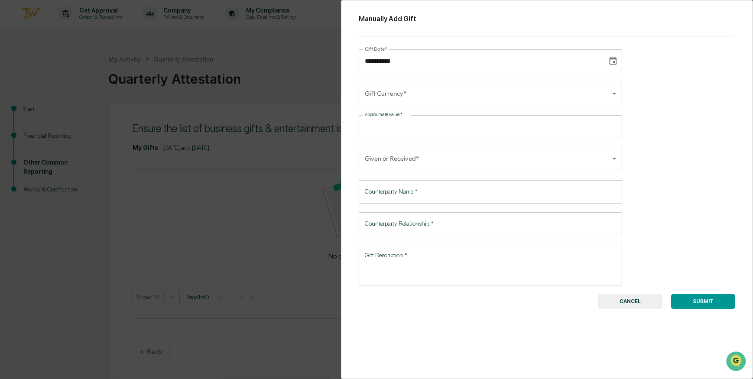
click at [418, 93] on body "**********" at bounding box center [376, 189] width 753 height 379
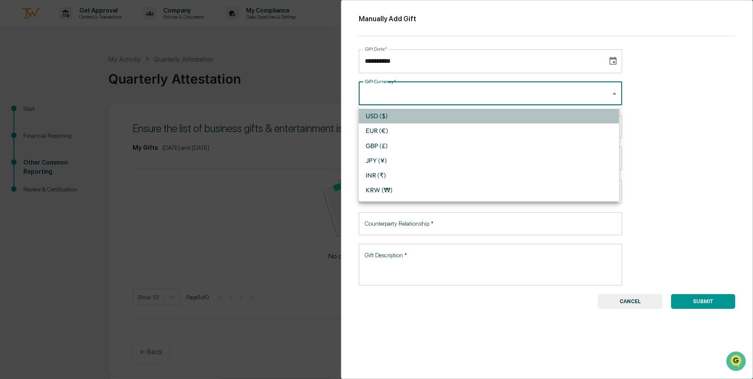
click at [383, 115] on li "USD ($)" at bounding box center [489, 116] width 260 height 15
type input "*"
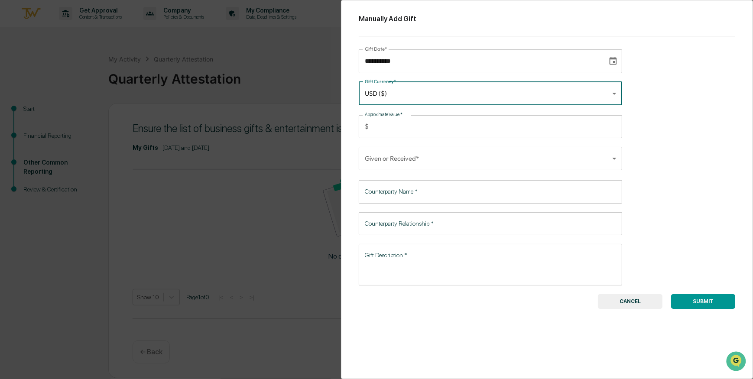
click at [394, 124] on input "Approximate Value   *" at bounding box center [497, 126] width 250 height 23
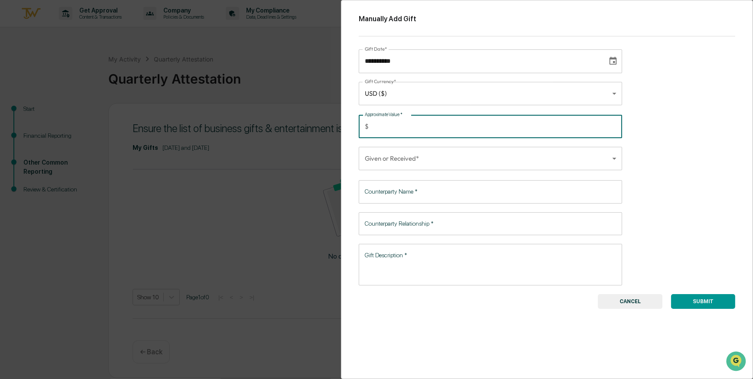
type input "***"
click at [398, 158] on body "**********" at bounding box center [376, 189] width 753 height 379
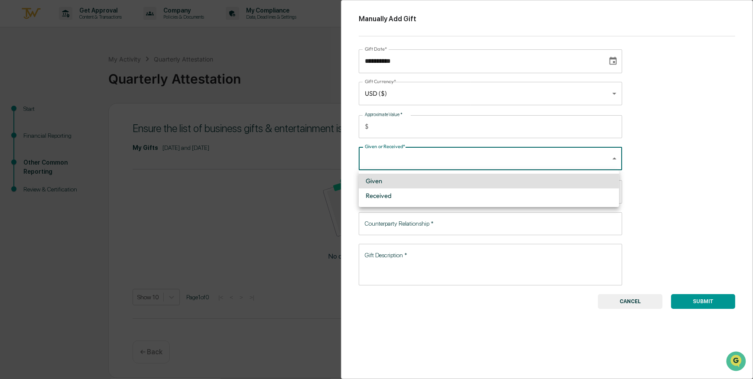
click at [392, 180] on li "Given" at bounding box center [489, 181] width 260 height 15
type input "*****"
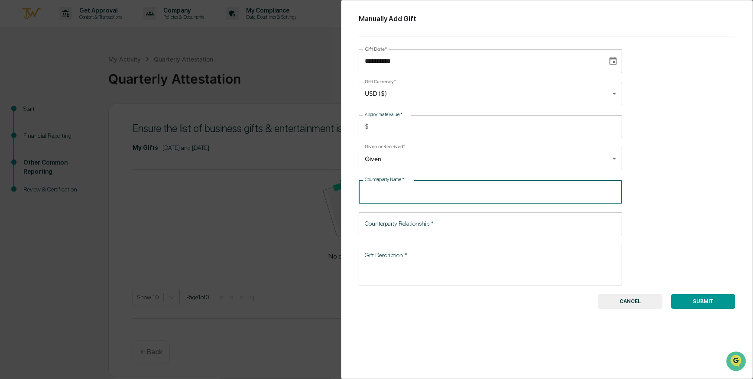
click at [426, 193] on input "Counterparty Name   *" at bounding box center [490, 191] width 263 height 23
type input "**********"
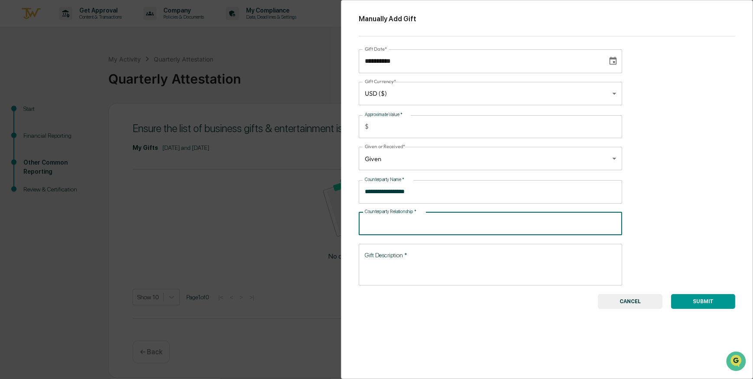
click at [431, 224] on input "Counterparty Relationship   *" at bounding box center [490, 223] width 263 height 23
type input "******"
click at [409, 254] on textarea "Gift Description   *" at bounding box center [490, 264] width 251 height 27
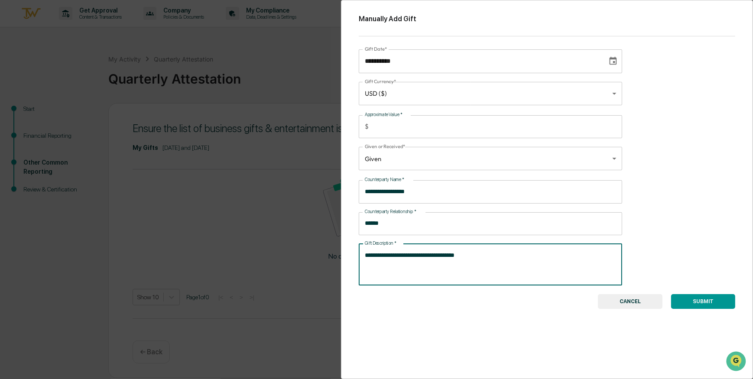
type textarea "**********"
click at [687, 298] on button "SUBMIT" at bounding box center [703, 301] width 64 height 15
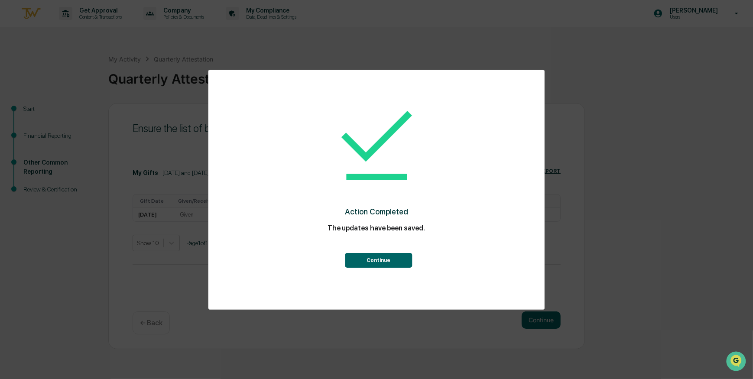
click at [374, 262] on button "Continue" at bounding box center [378, 260] width 67 height 15
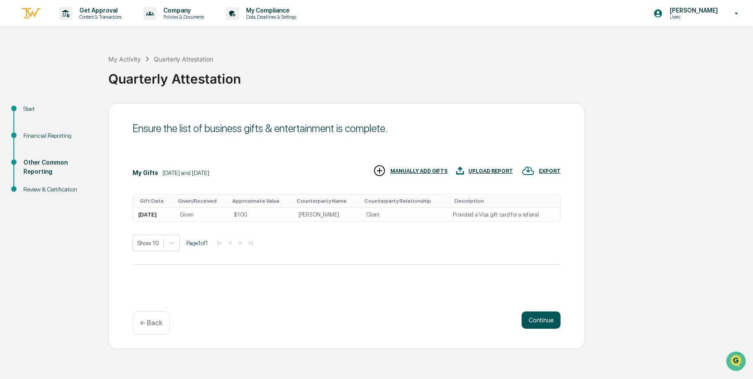
click at [535, 319] on button "Continue" at bounding box center [540, 319] width 39 height 17
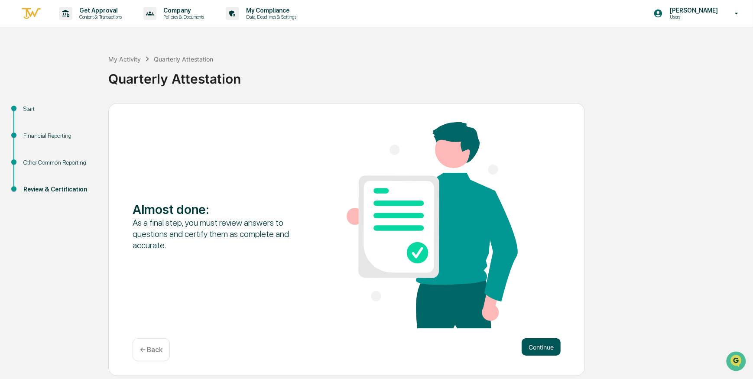
click at [539, 342] on button "Continue" at bounding box center [540, 346] width 39 height 17
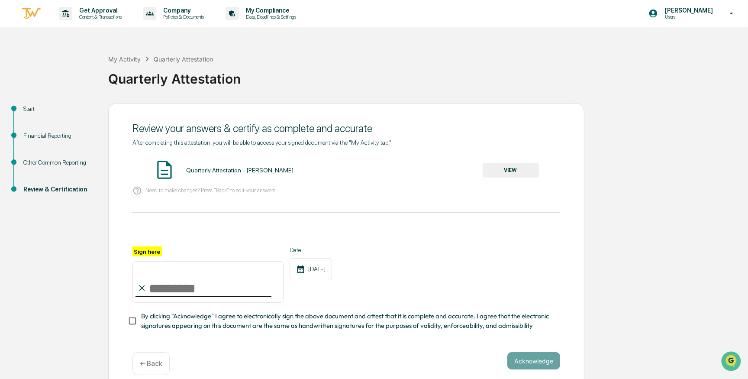
click at [496, 171] on button "VIEW" at bounding box center [511, 170] width 56 height 15
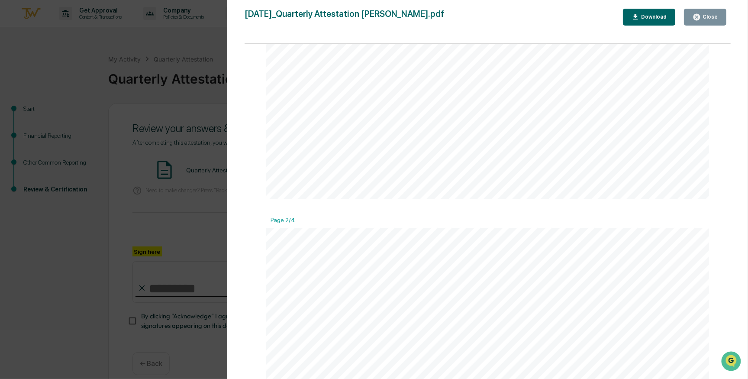
scroll to position [0, 0]
click at [717, 16] on div "Close" at bounding box center [709, 17] width 17 height 6
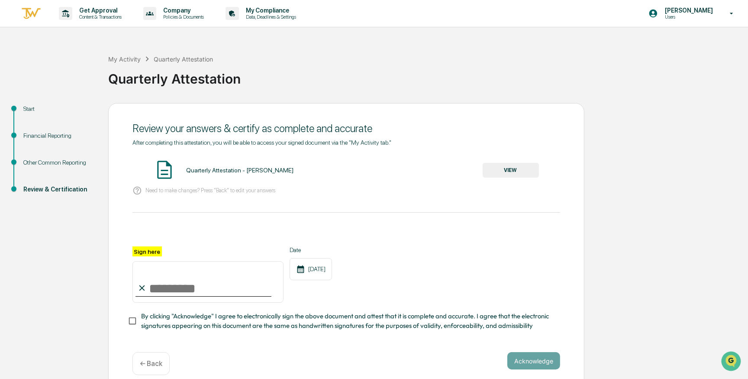
click at [152, 367] on p "← Back" at bounding box center [151, 363] width 23 height 8
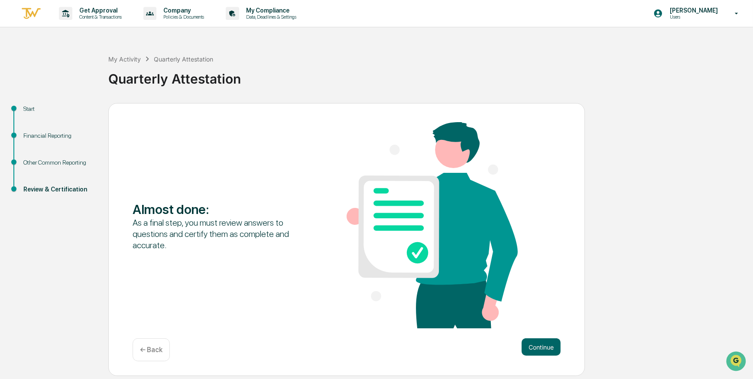
click at [153, 355] on div "← Back" at bounding box center [151, 349] width 37 height 23
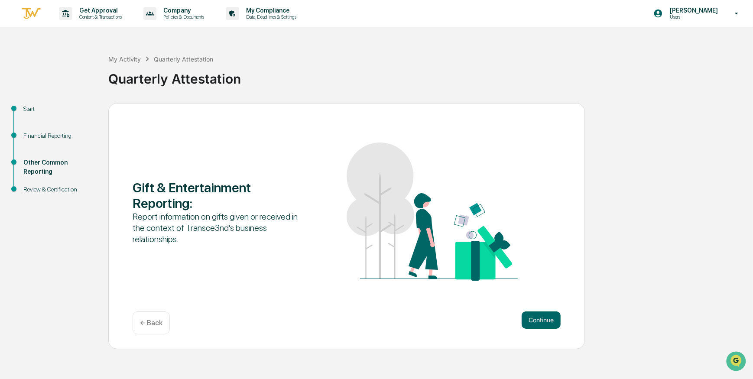
click at [158, 328] on div "← Back" at bounding box center [151, 322] width 37 height 23
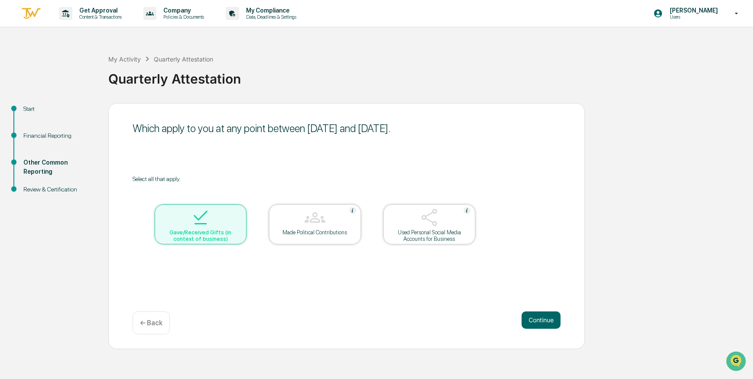
click at [158, 319] on p "← Back" at bounding box center [151, 323] width 23 height 8
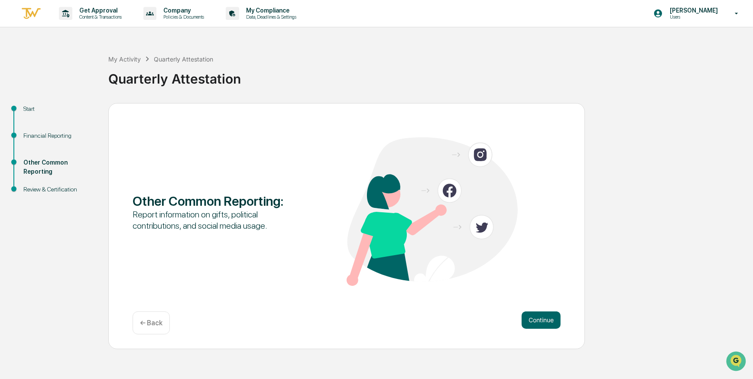
click at [155, 319] on p "← Back" at bounding box center [151, 323] width 23 height 8
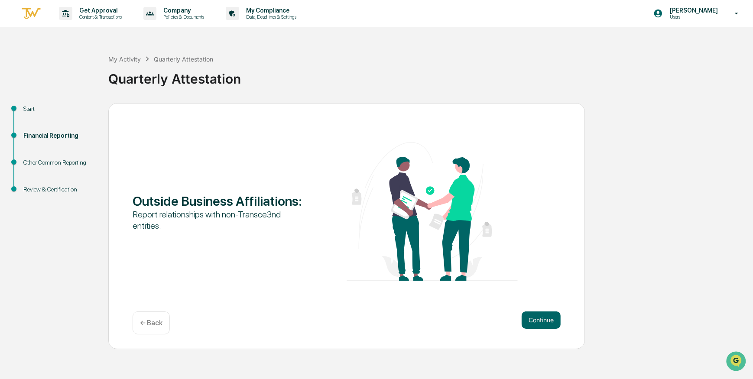
click at [154, 323] on p "← Back" at bounding box center [151, 323] width 23 height 8
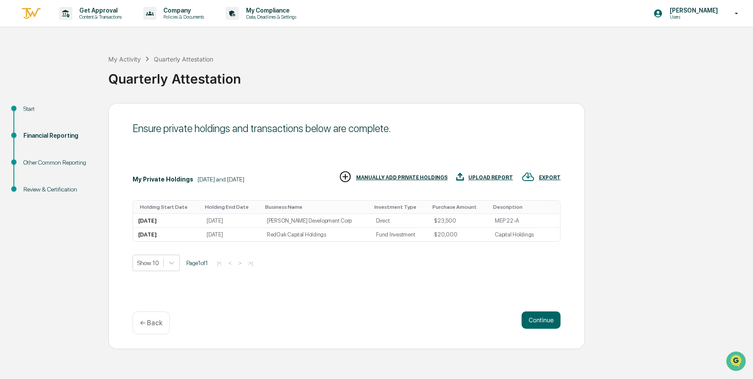
click at [154, 323] on p "← Back" at bounding box center [151, 323] width 23 height 8
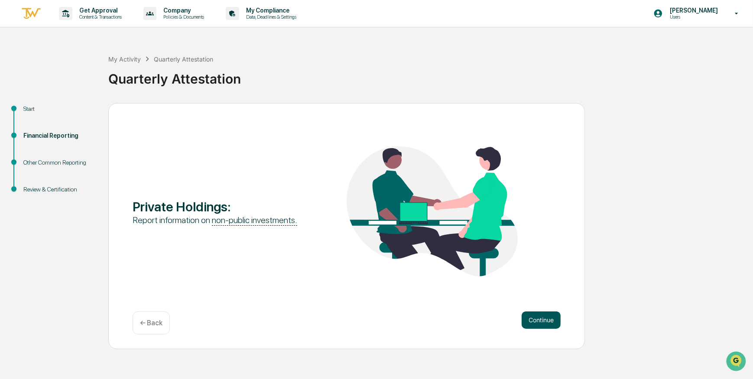
click at [536, 316] on button "Continue" at bounding box center [540, 319] width 39 height 17
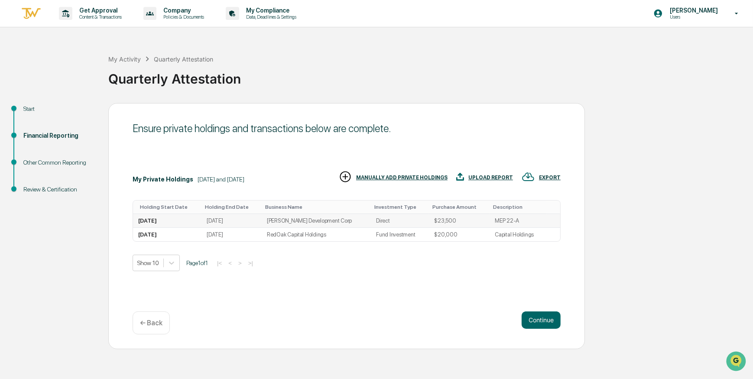
click at [148, 219] on div "[DATE]" at bounding box center [147, 220] width 19 height 6
click at [217, 219] on div "[DATE]" at bounding box center [215, 220] width 16 height 6
click at [274, 221] on td "[PERSON_NAME] Development Corp" at bounding box center [316, 221] width 109 height 14
click at [379, 223] on td "Direct" at bounding box center [400, 221] width 58 height 14
click at [432, 220] on td "$23,500" at bounding box center [459, 221] width 61 height 14
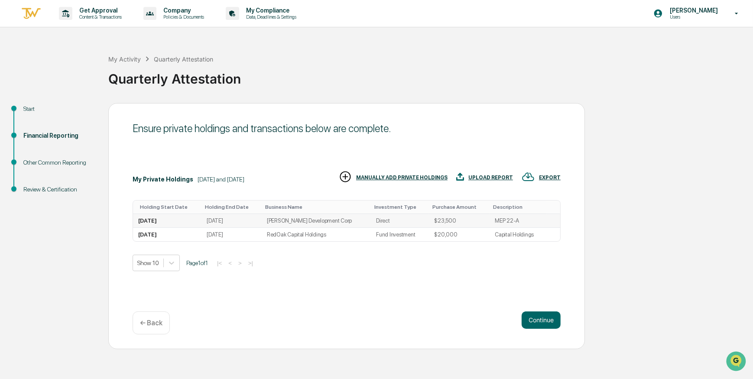
click at [500, 221] on td "MEP 22-A" at bounding box center [517, 221] width 57 height 14
drag, startPoint x: 500, startPoint y: 221, endPoint x: 477, endPoint y: 261, distance: 45.4
click at [477, 261] on div "Show 10 Page 1 of 1 |< < > >|" at bounding box center [347, 263] width 428 height 16
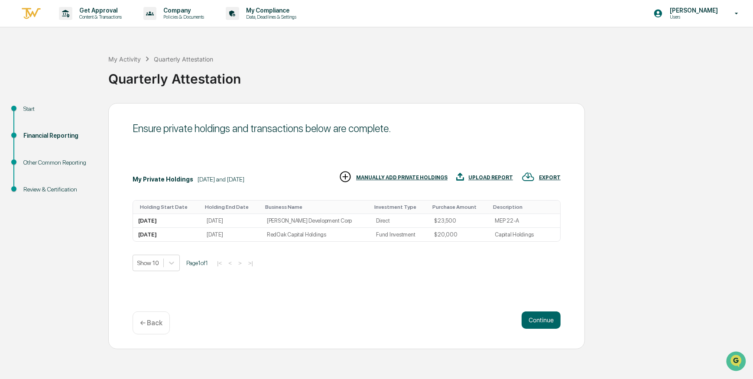
click at [404, 178] on div "MANUALLY ADD PRIVATE HOLDINGS" at bounding box center [401, 178] width 91 height 6
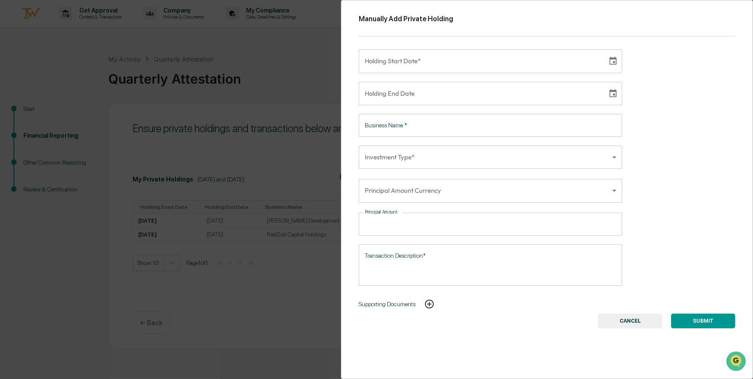
click at [619, 322] on button "CANCEL" at bounding box center [630, 321] width 65 height 15
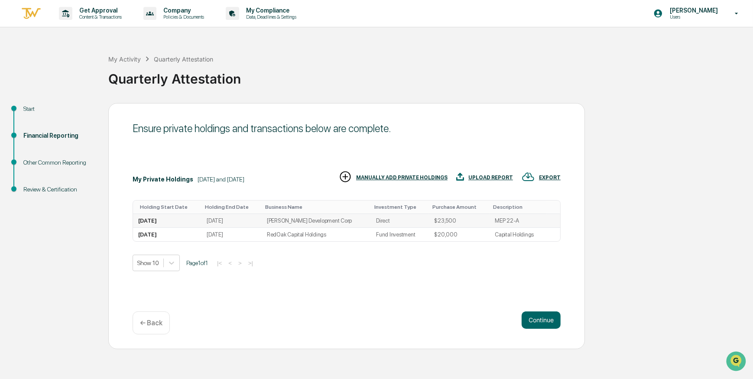
click at [299, 220] on td "[PERSON_NAME] Development Corp" at bounding box center [316, 221] width 109 height 14
click at [543, 319] on button "Continue" at bounding box center [540, 319] width 39 height 17
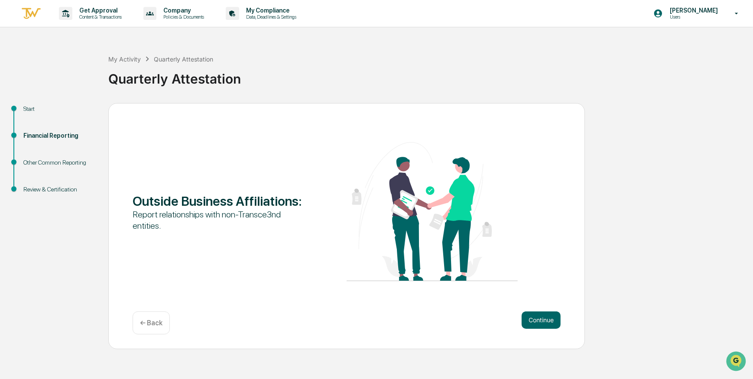
click at [543, 319] on button "Continue" at bounding box center [540, 319] width 39 height 17
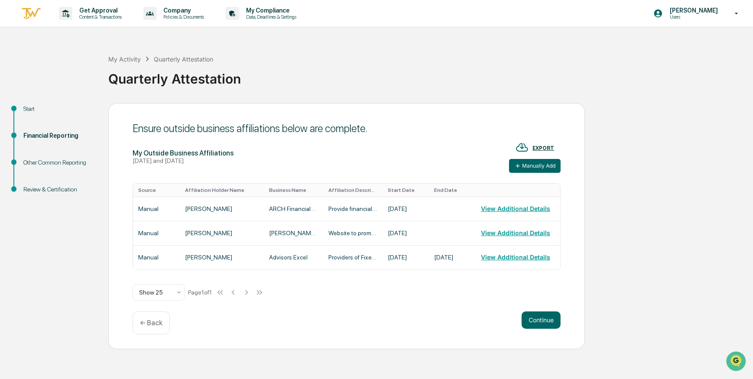
click at [150, 320] on p "← Back" at bounding box center [151, 323] width 23 height 8
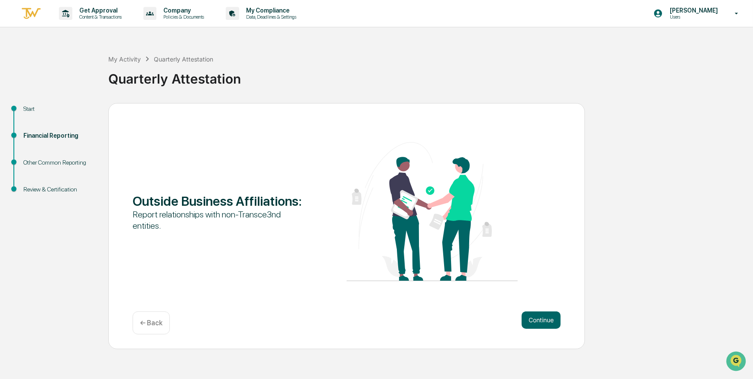
click at [150, 321] on p "← Back" at bounding box center [151, 323] width 23 height 8
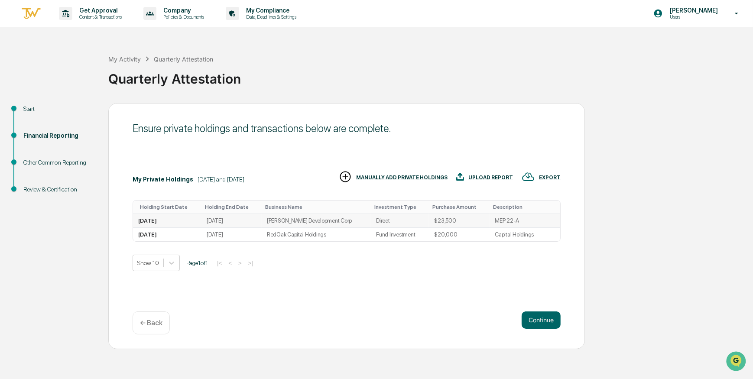
click at [217, 220] on div "[DATE]" at bounding box center [215, 220] width 16 height 6
click at [58, 161] on div "Other Common Reporting" at bounding box center [58, 162] width 71 height 9
click at [536, 322] on button "Continue" at bounding box center [540, 319] width 39 height 17
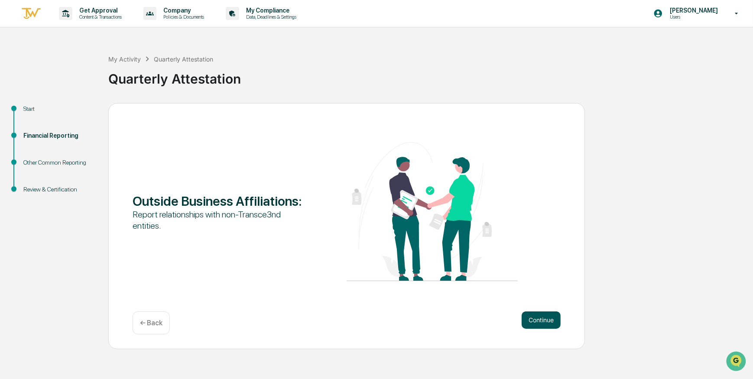
click at [537, 322] on button "Continue" at bounding box center [540, 319] width 39 height 17
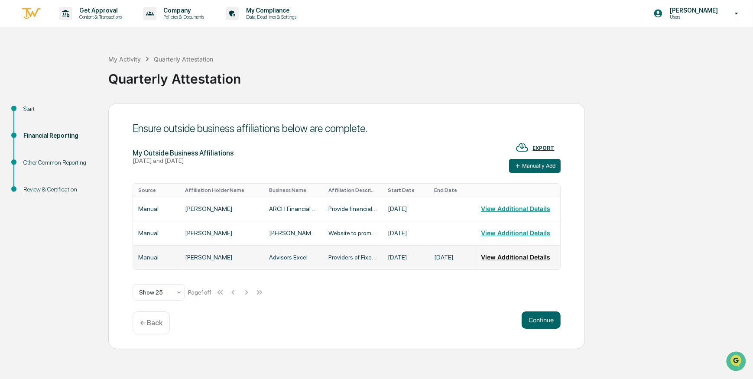
click at [521, 258] on button "View Additional Details" at bounding box center [515, 257] width 69 height 17
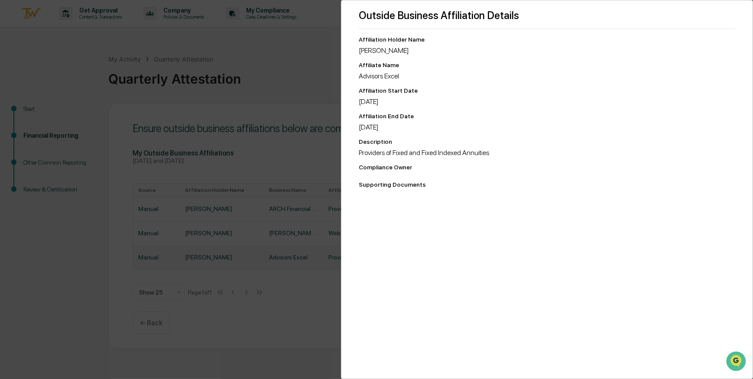
click at [225, 327] on div "Outside Business Affiliation Details Affiliation Holder Name [PERSON_NAME] Affi…" at bounding box center [376, 189] width 753 height 379
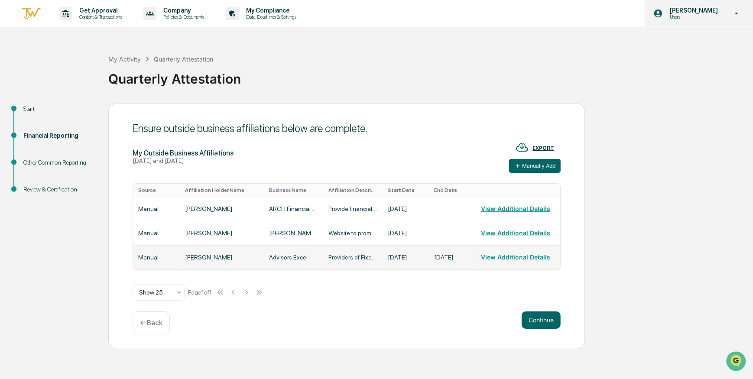
click at [736, 15] on icon at bounding box center [736, 14] width 15 height 8
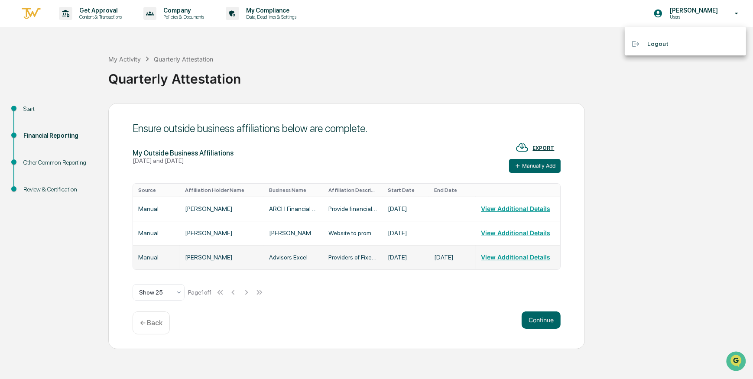
click at [597, 73] on div at bounding box center [376, 189] width 753 height 379
click at [542, 314] on button "Continue" at bounding box center [540, 319] width 39 height 17
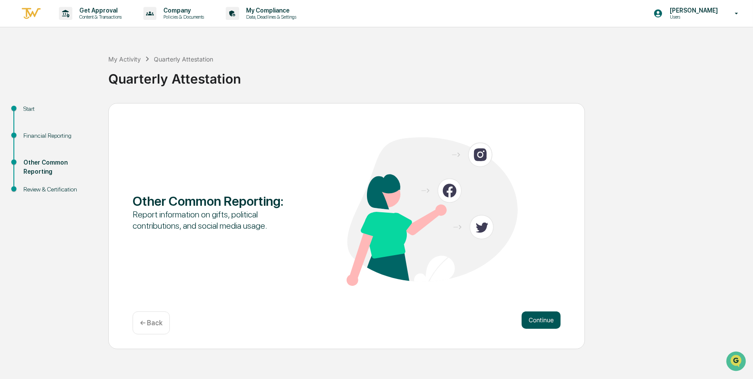
click at [541, 315] on button "Continue" at bounding box center [540, 319] width 39 height 17
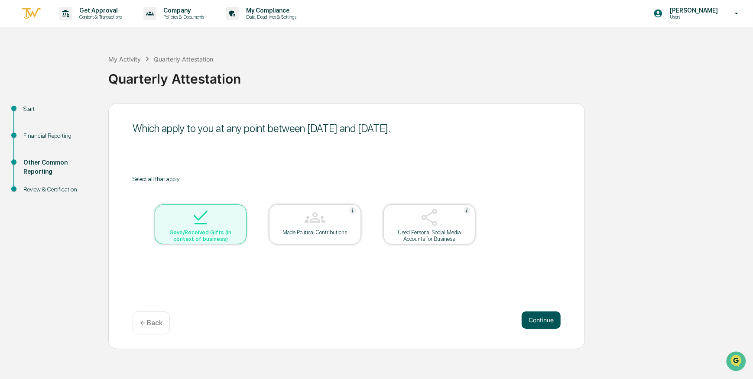
click at [537, 320] on button "Continue" at bounding box center [540, 319] width 39 height 17
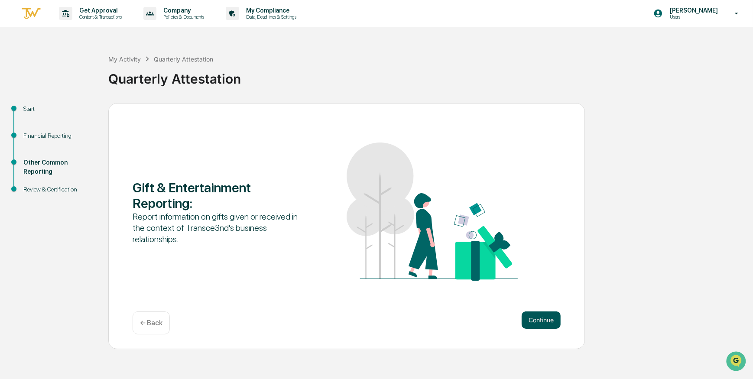
click at [535, 314] on button "Continue" at bounding box center [540, 319] width 39 height 17
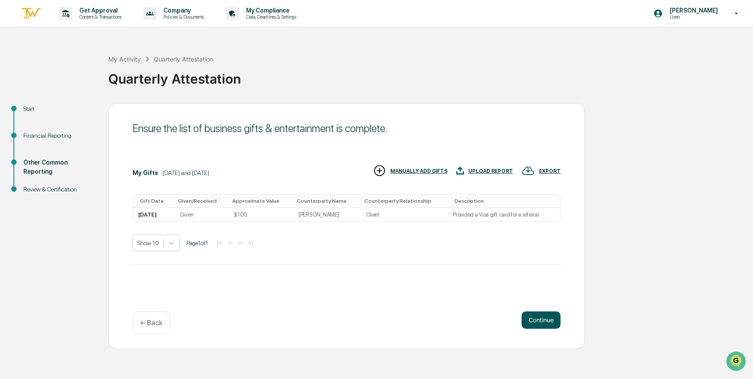
click at [538, 321] on button "Continue" at bounding box center [540, 319] width 39 height 17
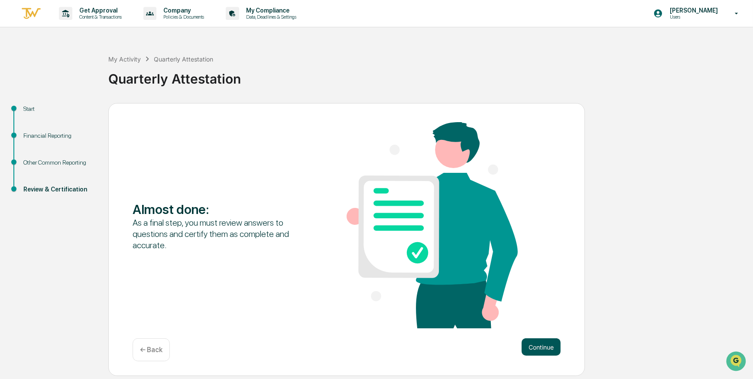
click at [537, 344] on button "Continue" at bounding box center [540, 346] width 39 height 17
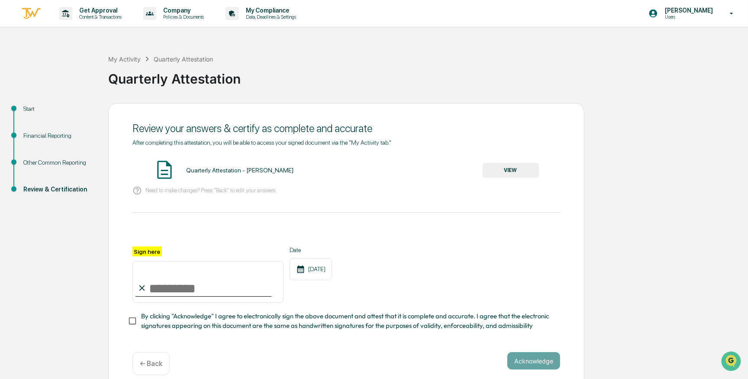
click at [134, 191] on icon at bounding box center [138, 191] width 10 height 10
click at [151, 366] on p "← Back" at bounding box center [151, 363] width 23 height 8
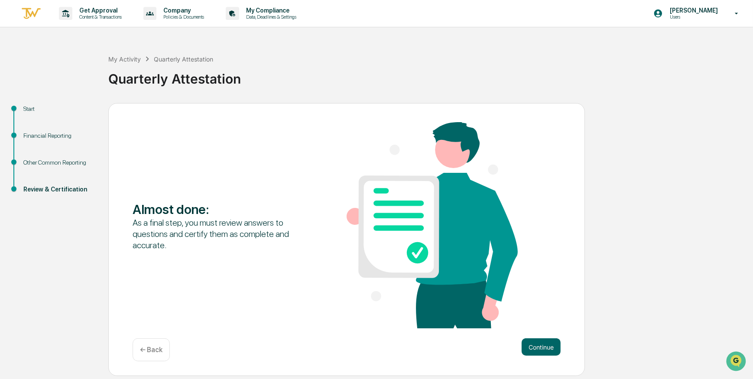
click at [152, 349] on p "← Back" at bounding box center [151, 350] width 23 height 8
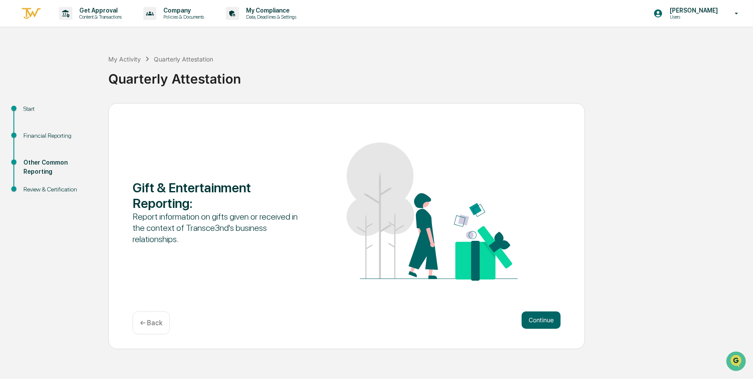
click at [158, 325] on p "← Back" at bounding box center [151, 323] width 23 height 8
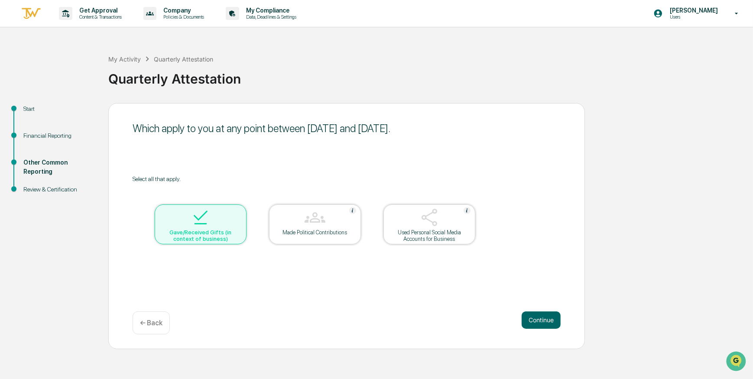
click at [156, 324] on p "← Back" at bounding box center [151, 323] width 23 height 8
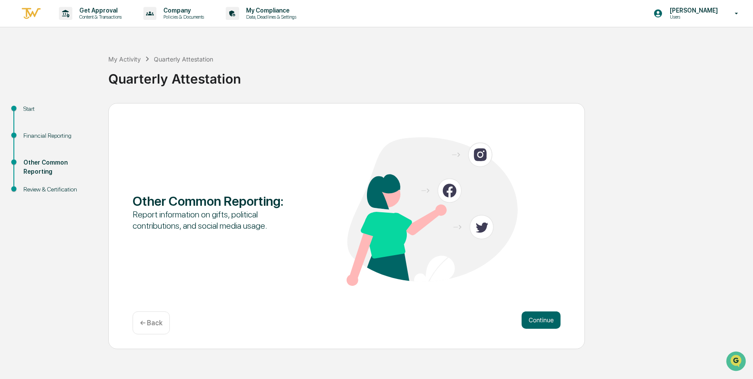
click at [154, 323] on p "← Back" at bounding box center [151, 323] width 23 height 8
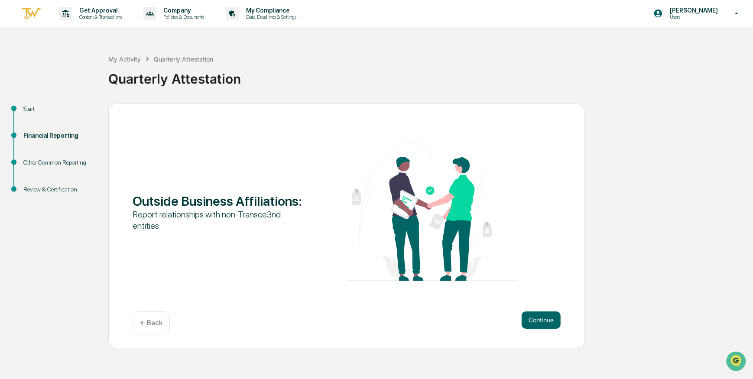
click at [154, 323] on p "← Back" at bounding box center [151, 323] width 23 height 8
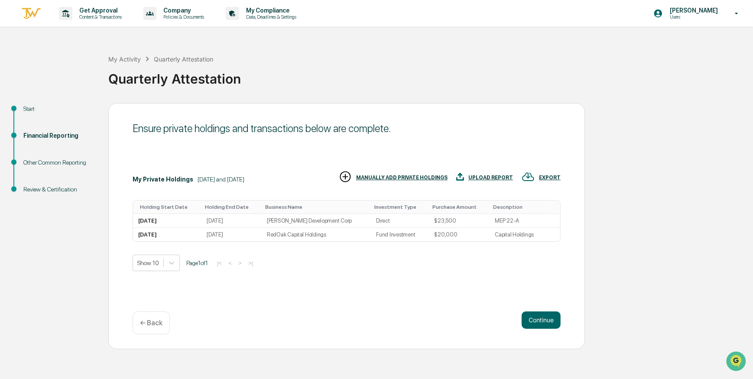
click at [154, 323] on p "← Back" at bounding box center [151, 323] width 23 height 8
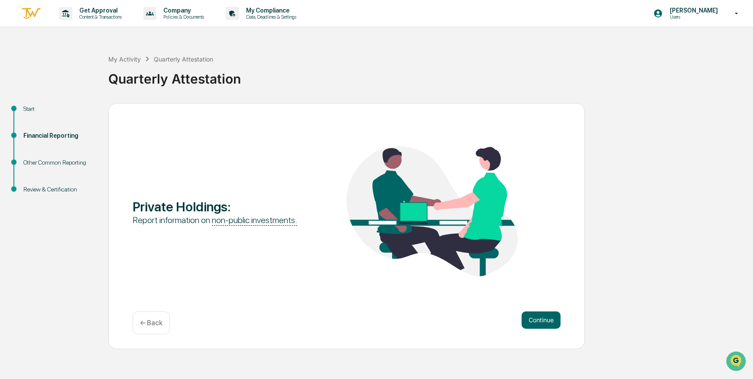
click at [154, 323] on p "← Back" at bounding box center [151, 323] width 23 height 8
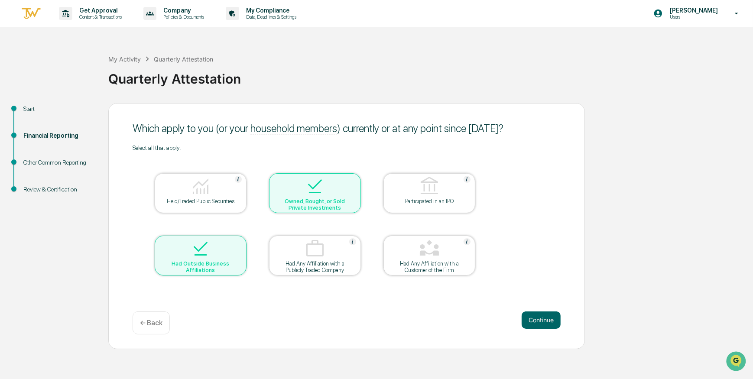
click at [154, 323] on p "← Back" at bounding box center [151, 323] width 23 height 8
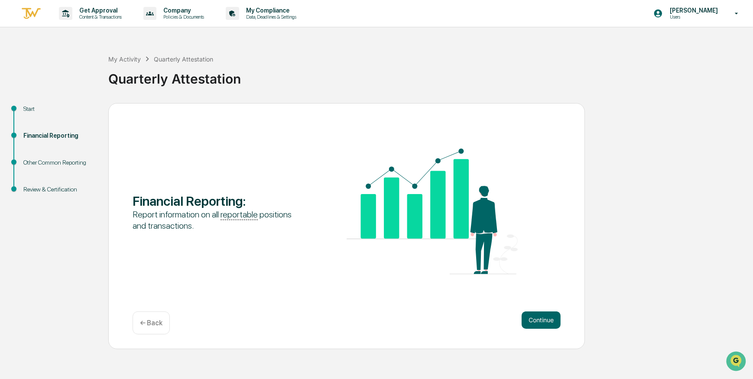
click at [154, 323] on p "← Back" at bounding box center [151, 323] width 23 height 8
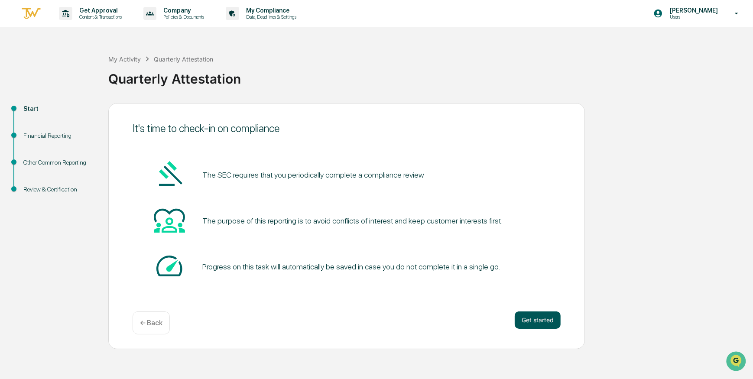
click at [542, 317] on button "Get started" at bounding box center [537, 319] width 46 height 17
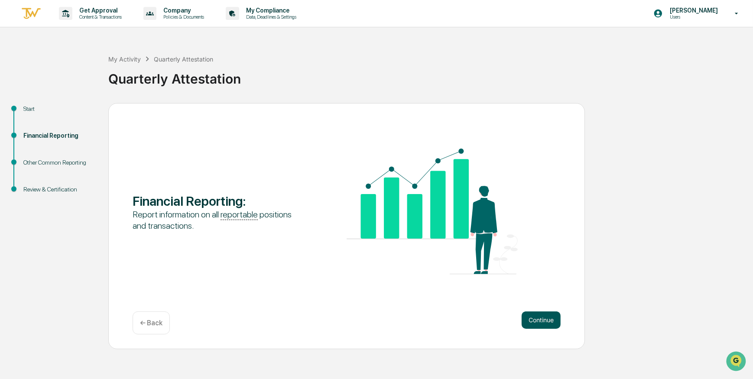
click at [538, 319] on button "Continue" at bounding box center [540, 319] width 39 height 17
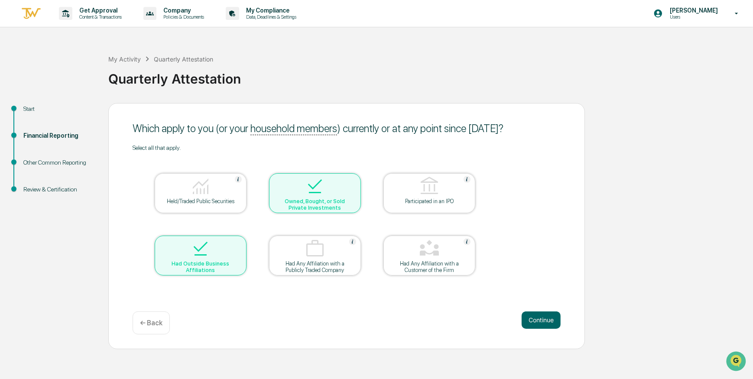
click at [538, 319] on button "Continue" at bounding box center [540, 319] width 39 height 17
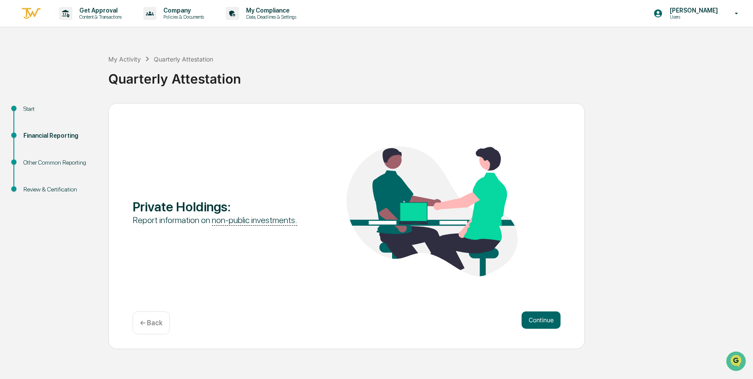
click at [538, 319] on button "Continue" at bounding box center [540, 319] width 39 height 17
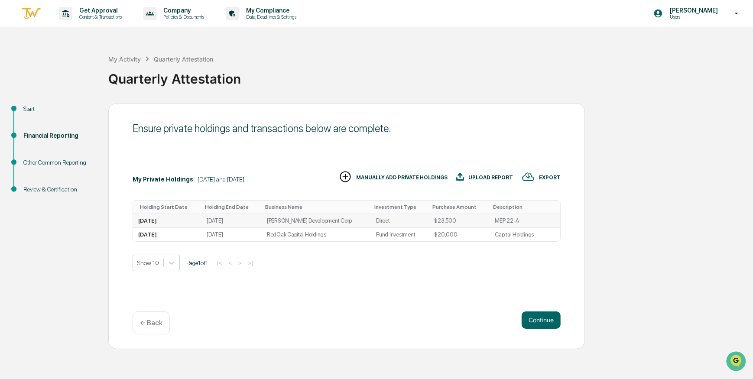
click at [157, 219] on div "[DATE]" at bounding box center [147, 220] width 19 height 6
click at [543, 318] on button "Continue" at bounding box center [540, 319] width 39 height 17
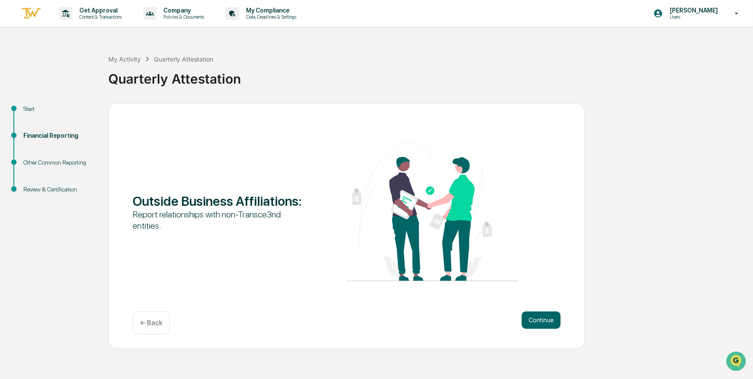
click at [543, 318] on button "Continue" at bounding box center [540, 319] width 39 height 17
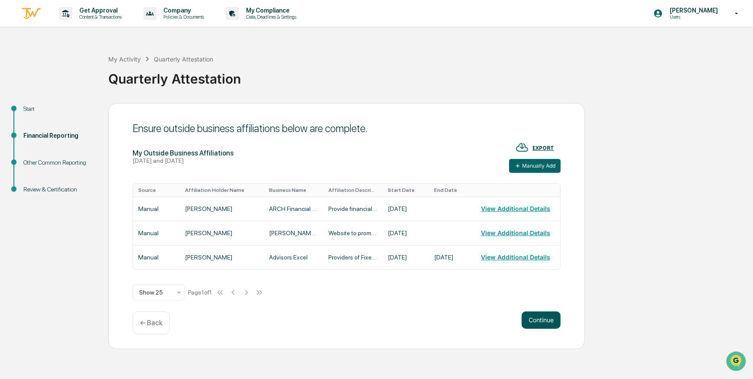
click at [543, 320] on button "Continue" at bounding box center [540, 319] width 39 height 17
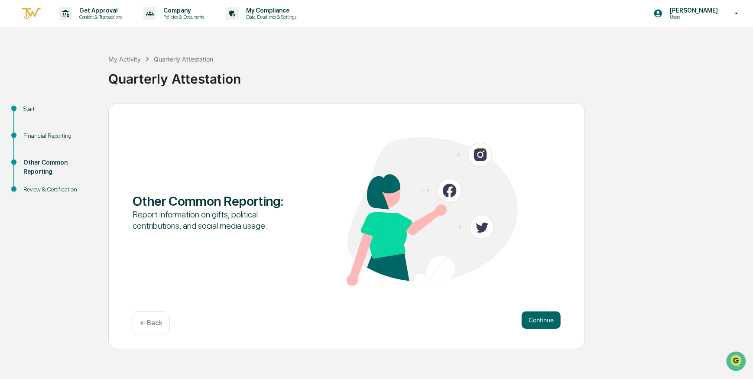
click at [543, 320] on button "Continue" at bounding box center [540, 319] width 39 height 17
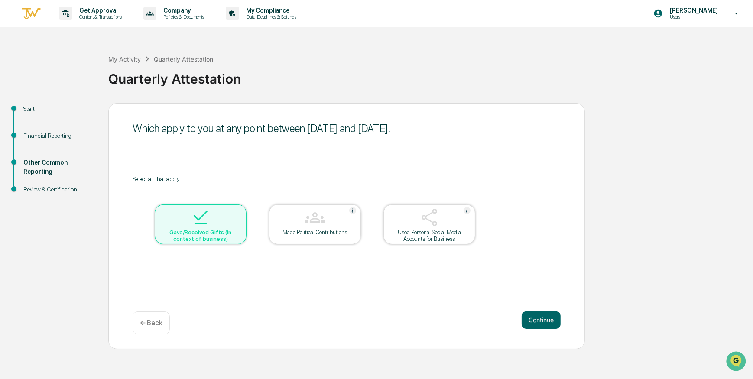
click at [543, 320] on button "Continue" at bounding box center [540, 319] width 39 height 17
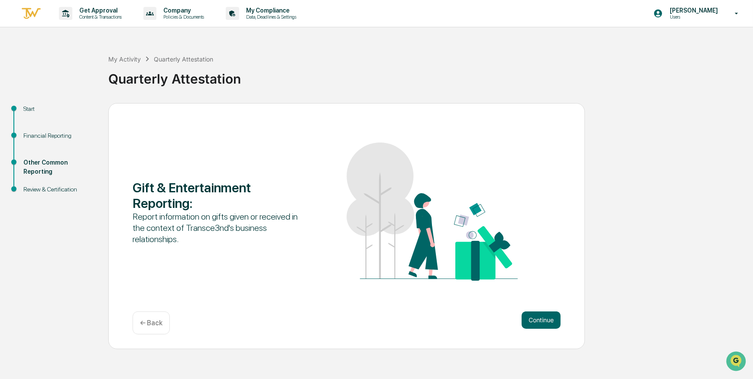
click at [543, 320] on button "Continue" at bounding box center [540, 319] width 39 height 17
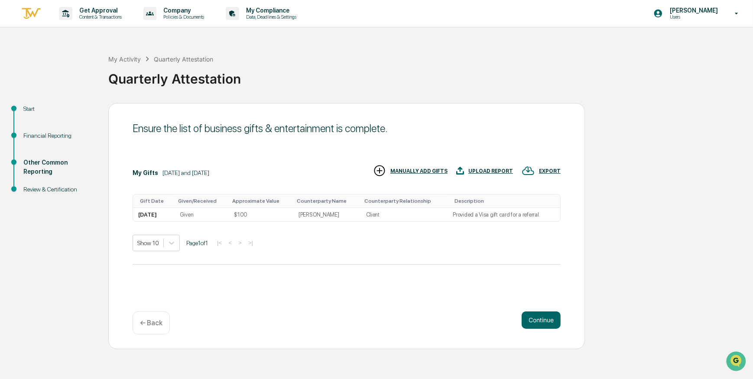
click at [543, 320] on button "Continue" at bounding box center [540, 319] width 39 height 17
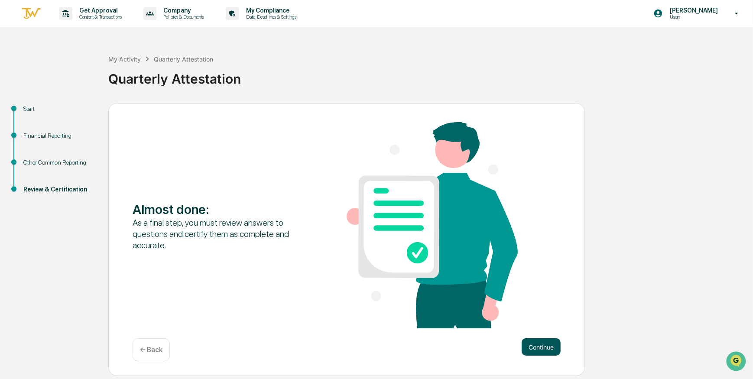
click at [543, 345] on button "Continue" at bounding box center [540, 346] width 39 height 17
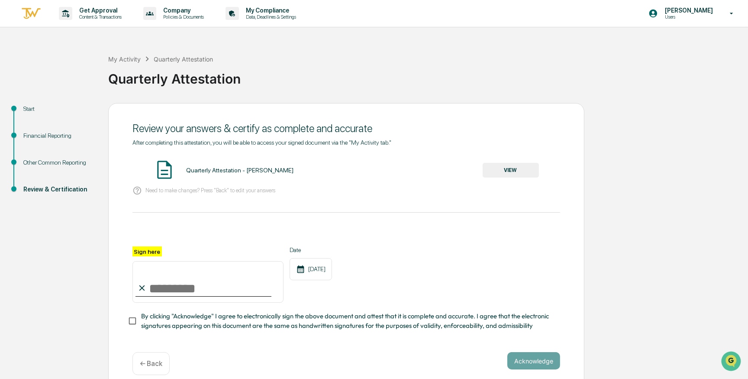
click at [190, 291] on input "Sign here" at bounding box center [208, 282] width 151 height 42
type input "**********"
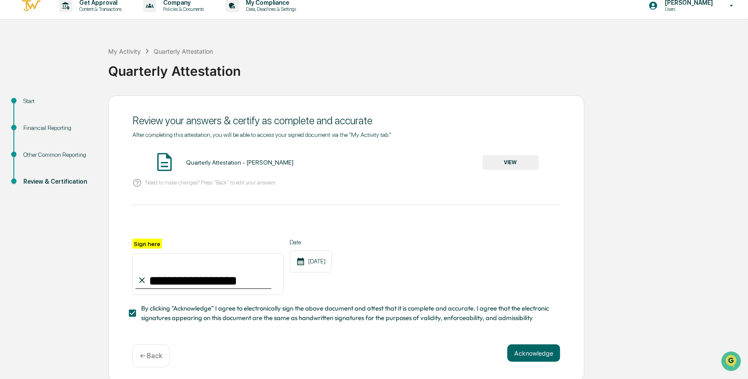
scroll to position [14, 0]
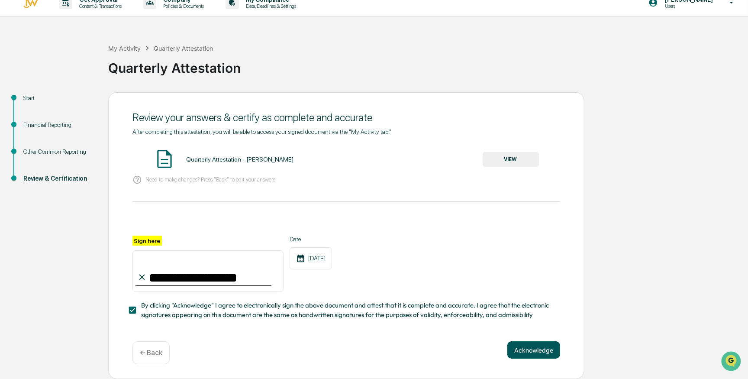
click at [525, 347] on button "Acknowledge" at bounding box center [534, 349] width 53 height 17
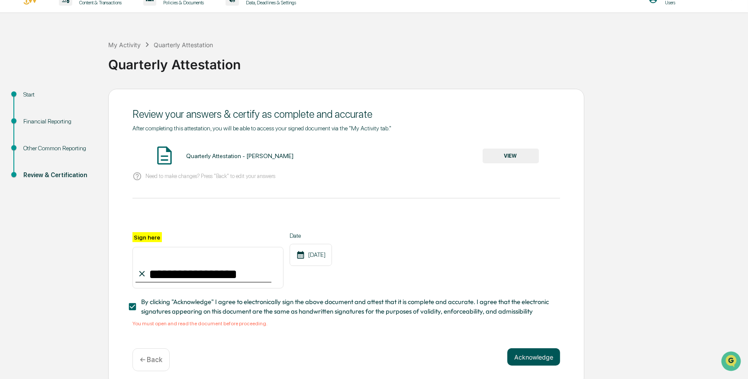
click at [527, 357] on button "Acknowledge" at bounding box center [534, 356] width 53 height 17
click at [502, 152] on button "VIEW" at bounding box center [511, 156] width 56 height 15
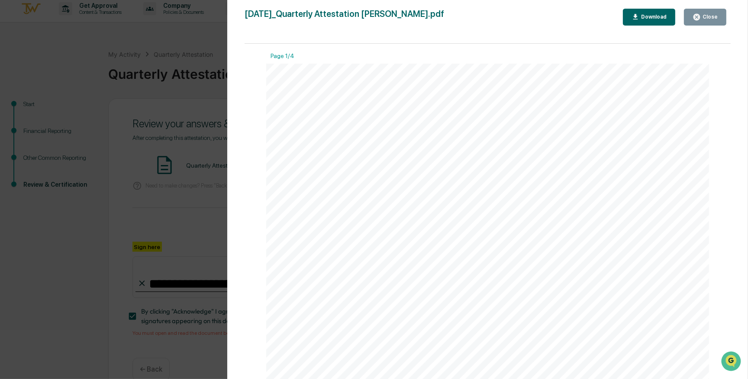
scroll to position [0, 0]
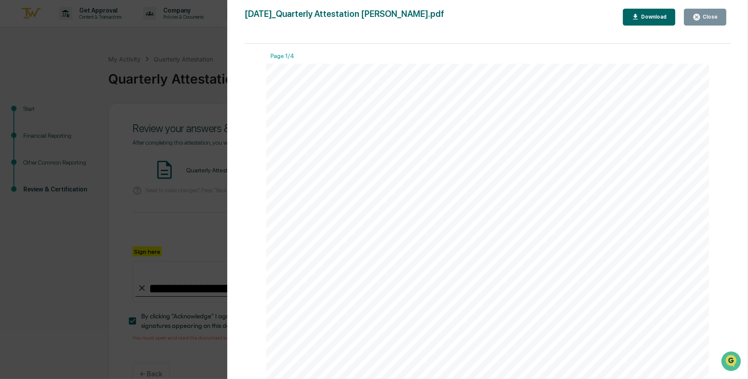
click at [708, 14] on div "Close" at bounding box center [709, 17] width 17 height 6
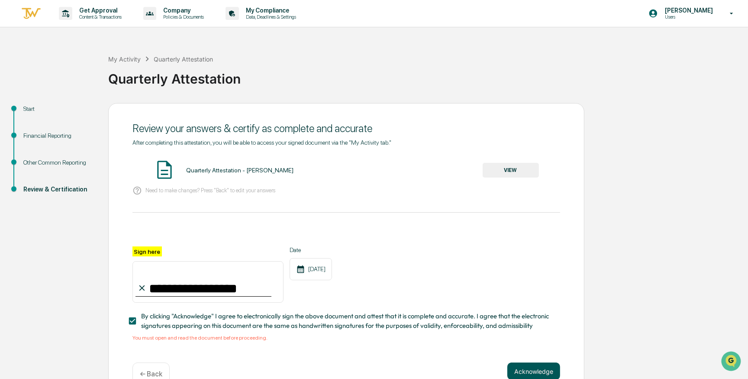
click at [517, 372] on button "Acknowledge" at bounding box center [534, 370] width 53 height 17
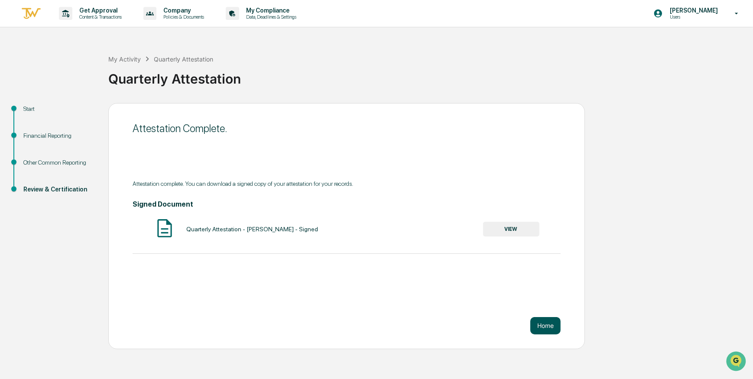
click at [540, 323] on button "Home" at bounding box center [545, 325] width 30 height 17
